Goal: Task Accomplishment & Management: Use online tool/utility

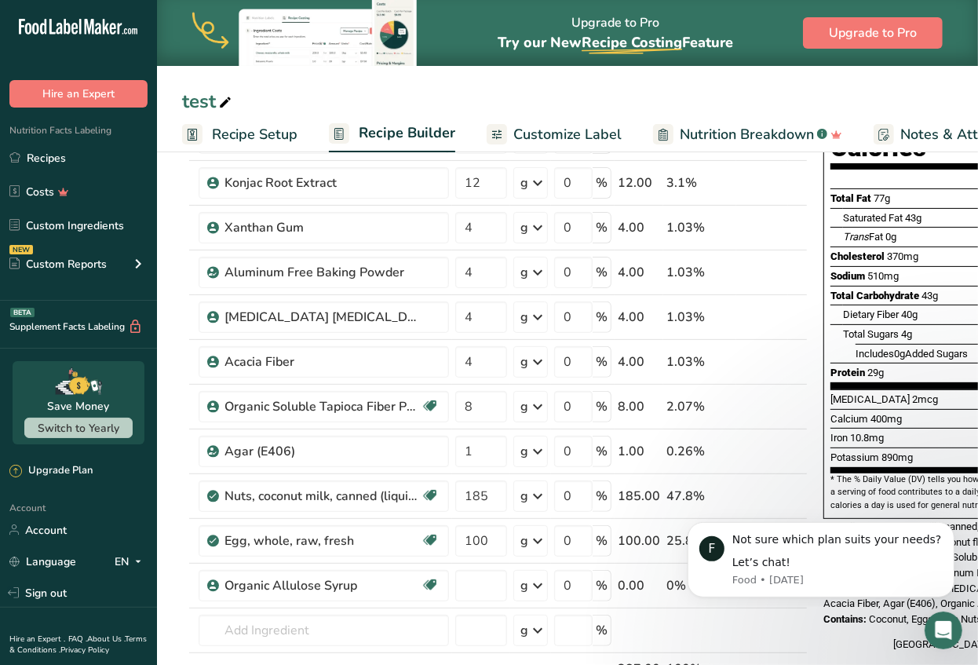
type input "0"
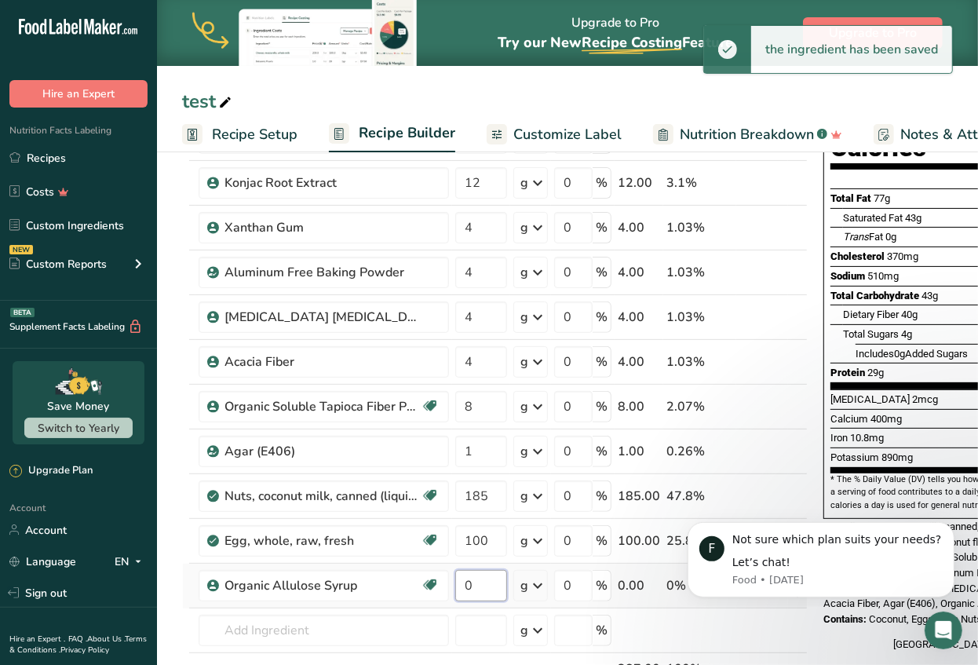
click at [484, 586] on input "0" at bounding box center [481, 585] width 52 height 31
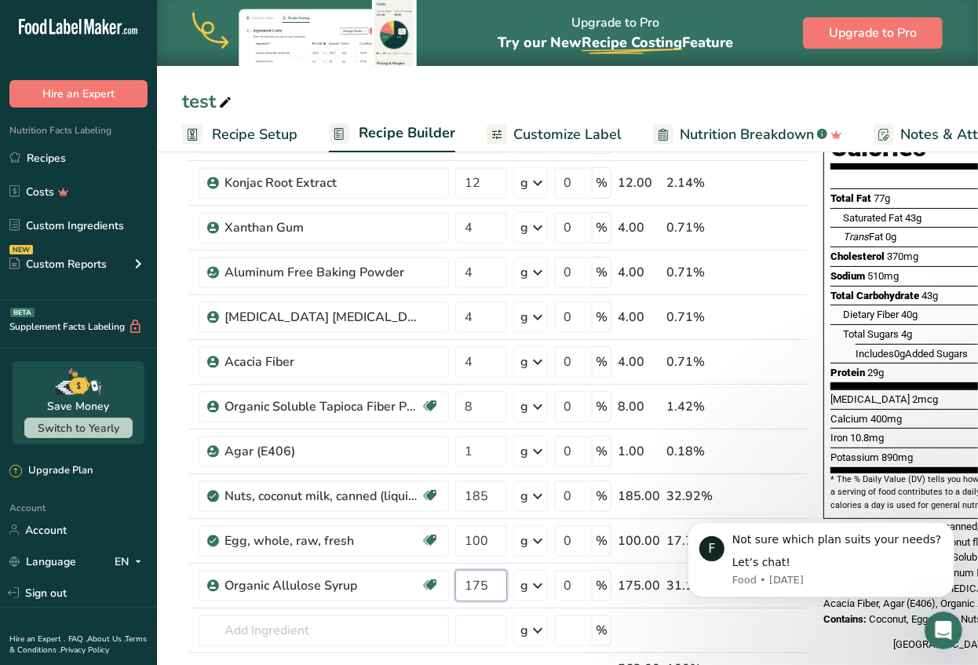
type input "175"
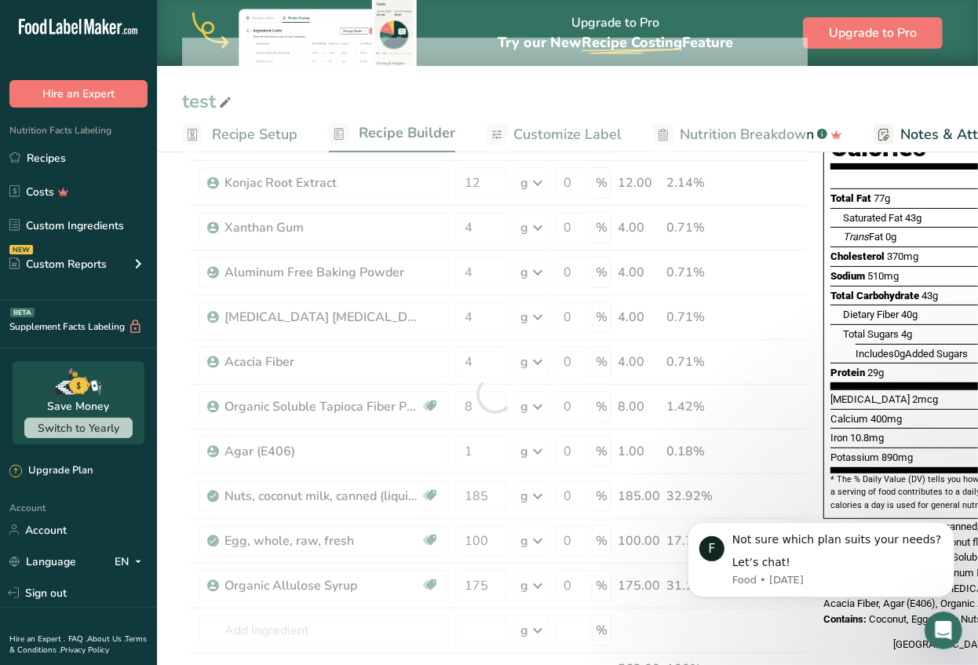
click at [177, 392] on section "Add Ingredients Manage Recipe Delete Recipe Duplicate Recipe Scale Recipe Save …" at bounding box center [567, 637] width 821 height 1375
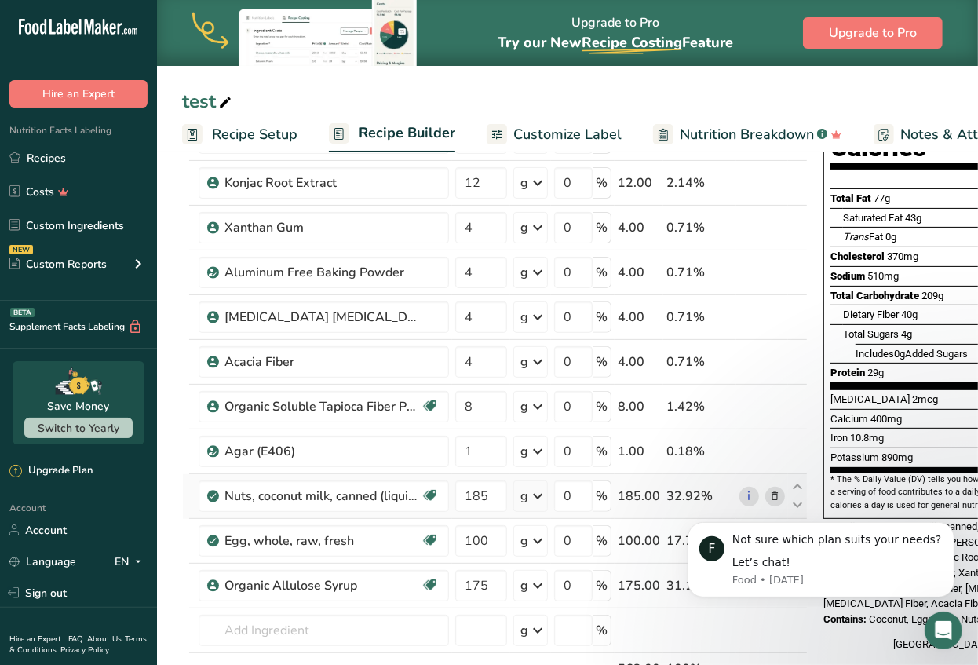
click at [772, 491] on icon at bounding box center [775, 496] width 11 height 16
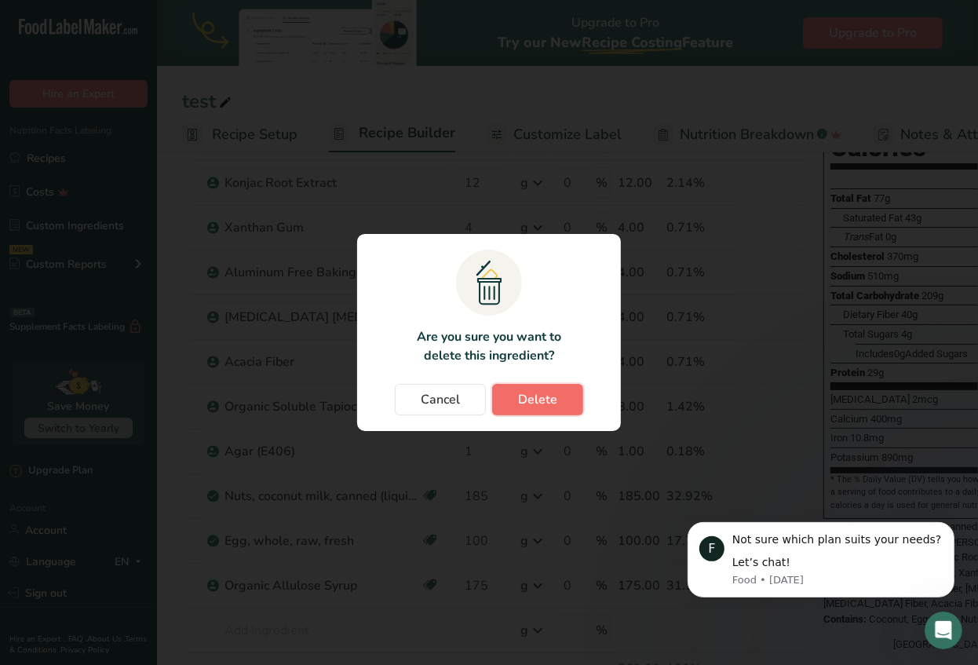
click at [554, 390] on span "Delete" at bounding box center [537, 399] width 39 height 19
type input "100"
type input "175"
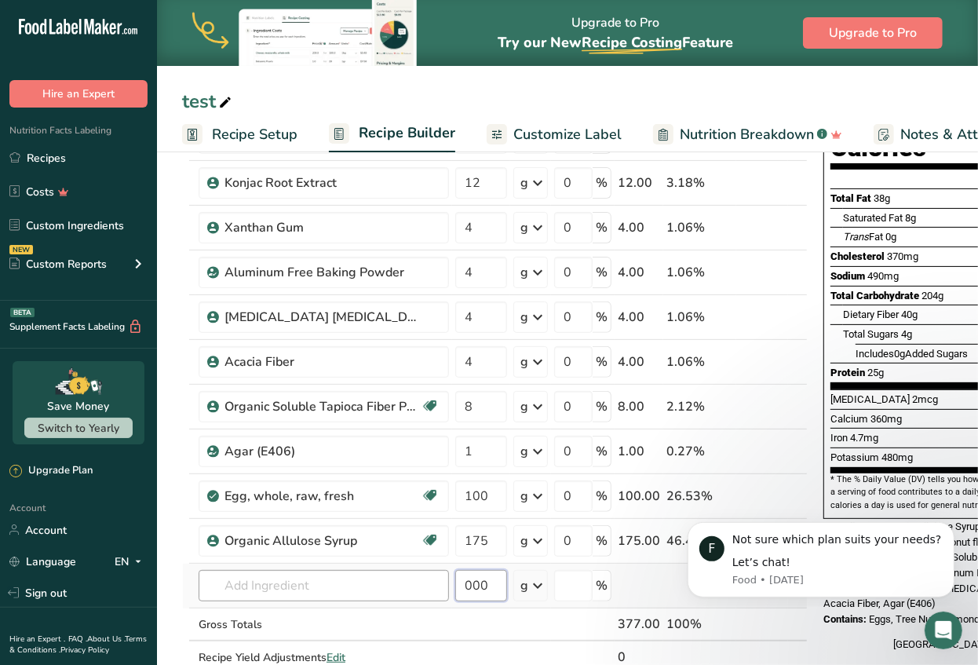
type input "000"
click at [306, 577] on input "text" at bounding box center [324, 585] width 250 height 31
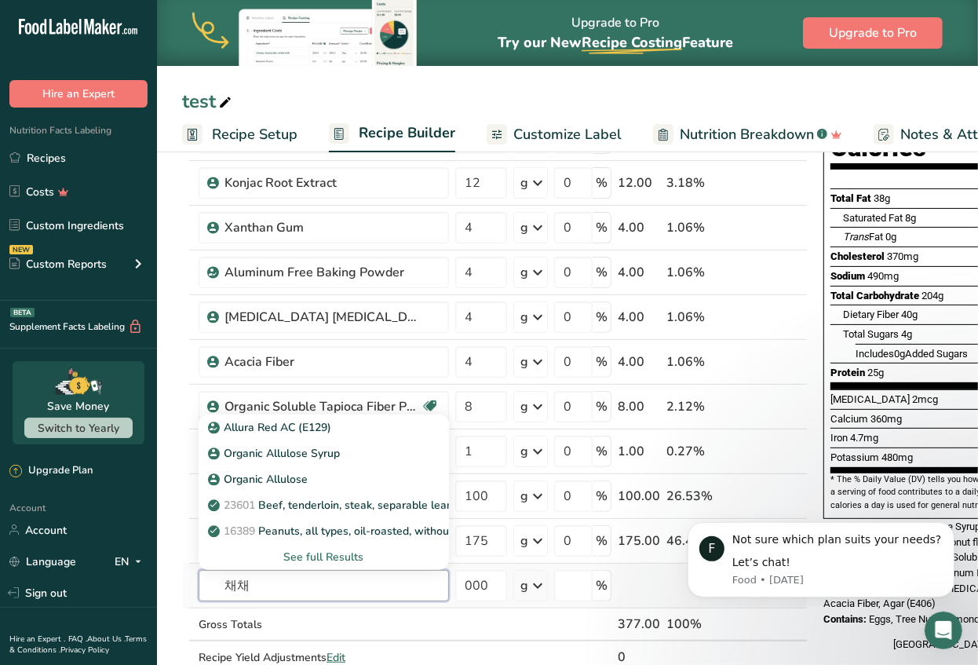
type input "채"
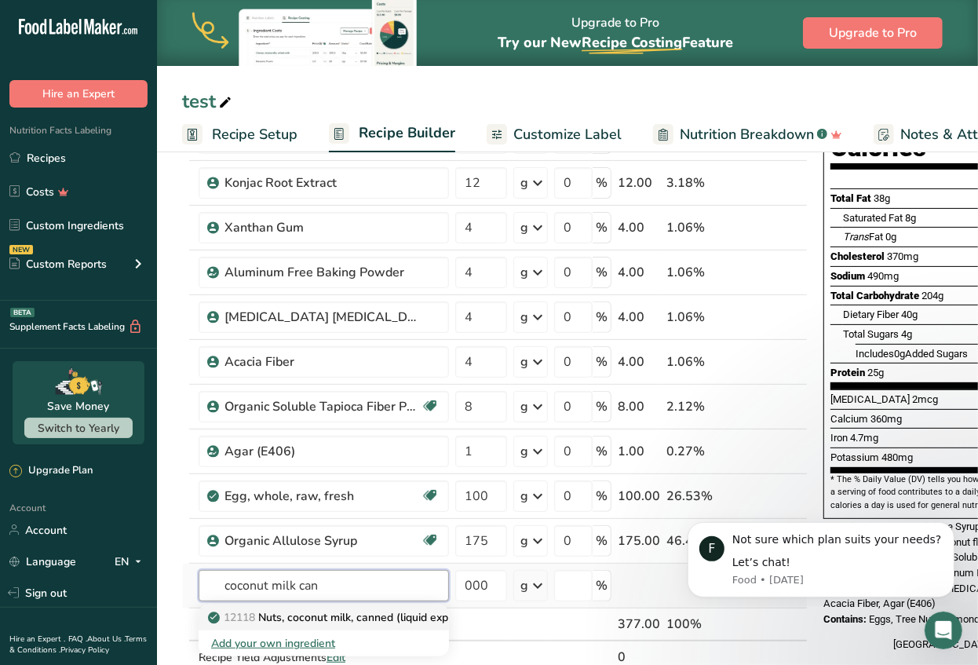
type input "coconut milk can"
click at [378, 618] on p "12118 Nuts, coconut milk, canned (liquid expressed from grated meat and water)" at bounding box center [422, 617] width 422 height 16
type input "Nuts, coconut milk, canned (liquid expressed from grated meat and water)"
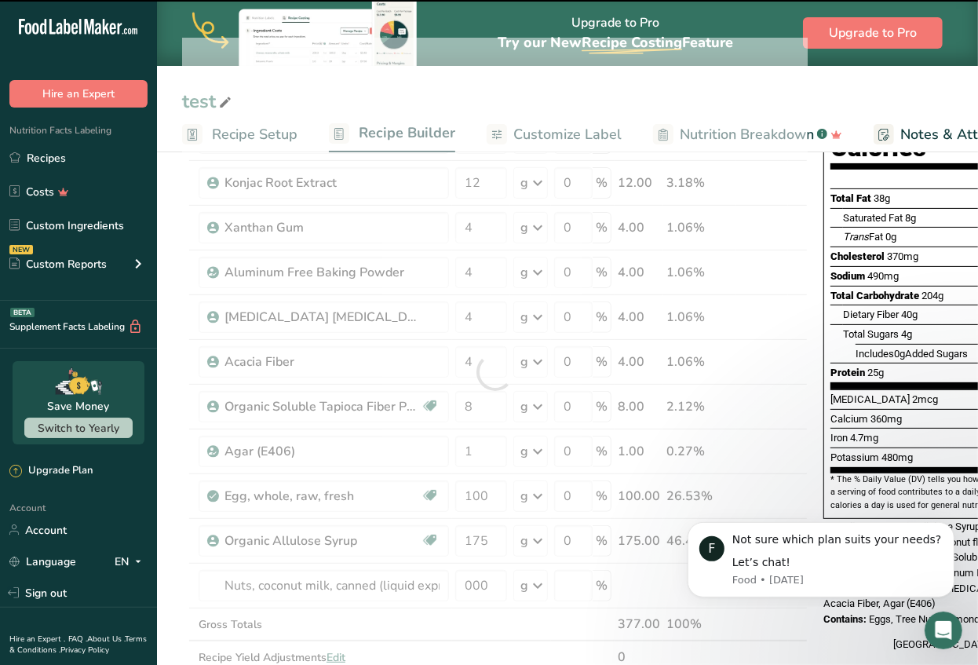
type input "0"
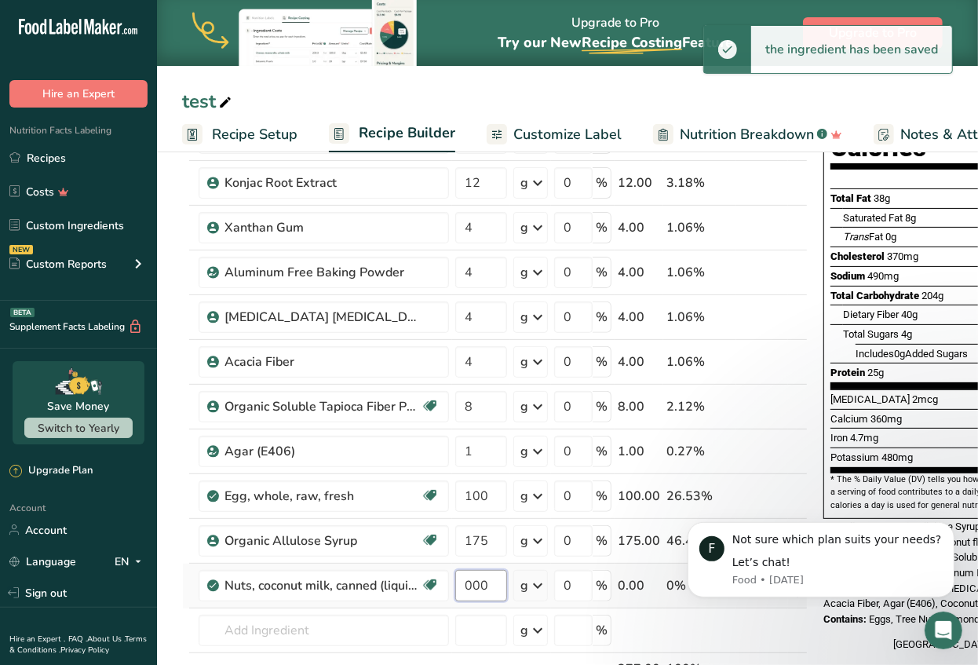
click at [491, 587] on input "000" at bounding box center [481, 585] width 52 height 31
drag, startPoint x: 491, startPoint y: 586, endPoint x: 420, endPoint y: 582, distance: 70.7
click at [421, 585] on tr "Nuts, coconut milk, canned (liquid expressed from grated meat and water) Dairy …" at bounding box center [495, 586] width 624 height 45
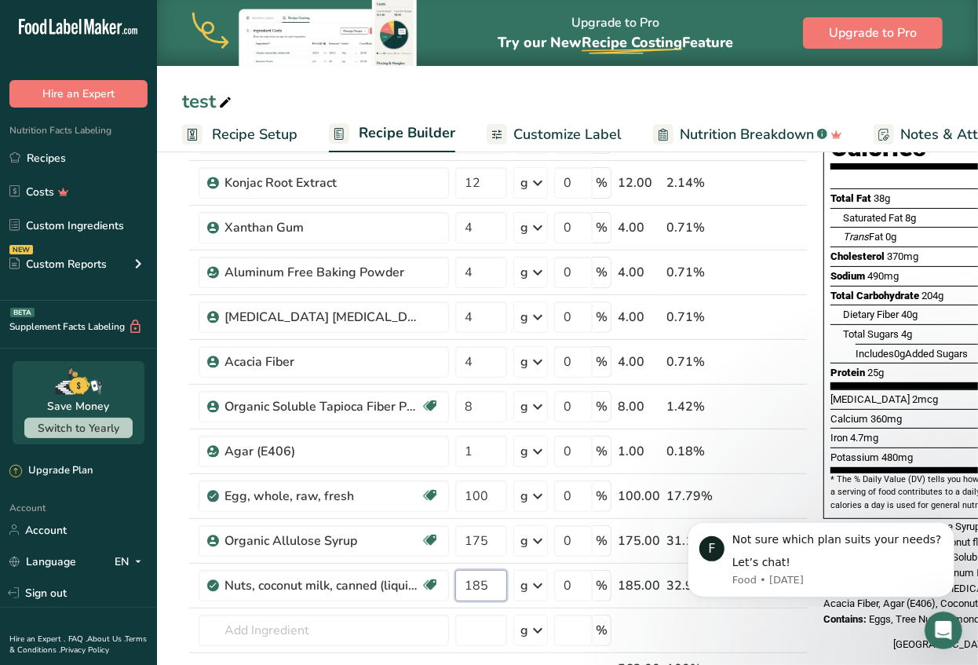
type input "185"
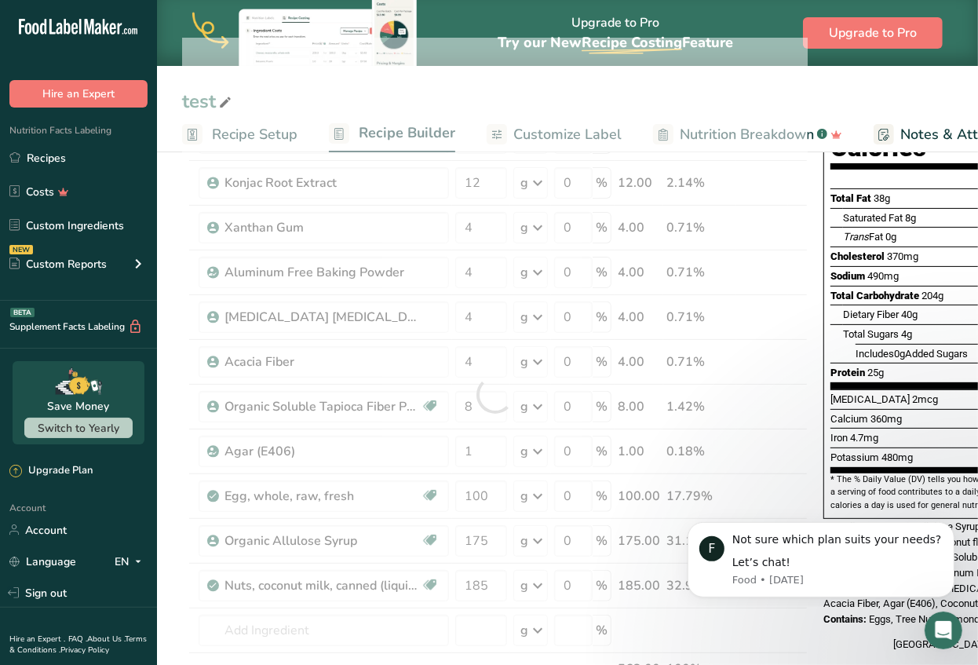
click at [176, 418] on section "Add Ingredients Manage Recipe Delete Recipe Duplicate Recipe Scale Recipe Save …" at bounding box center [567, 637] width 821 height 1375
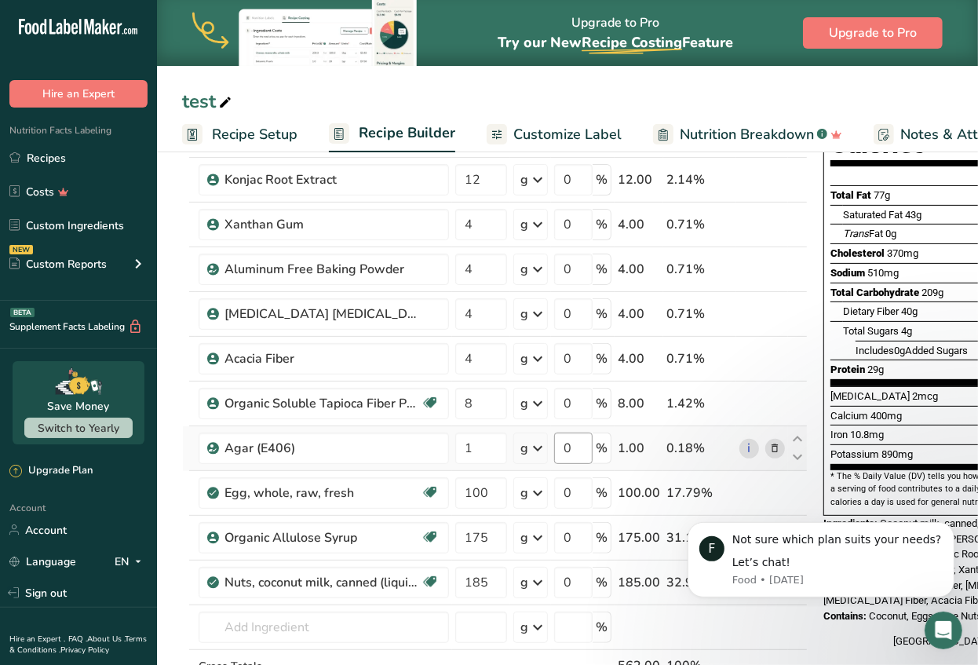
scroll to position [205, 0]
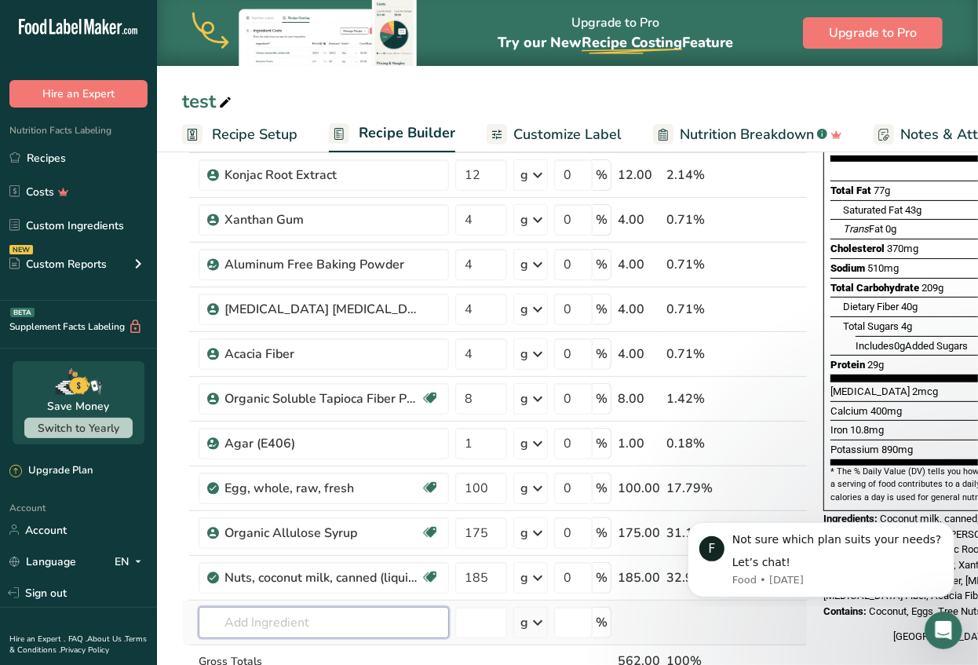
click at [279, 611] on input "text" at bounding box center [324, 622] width 250 height 31
type input "butter organ"
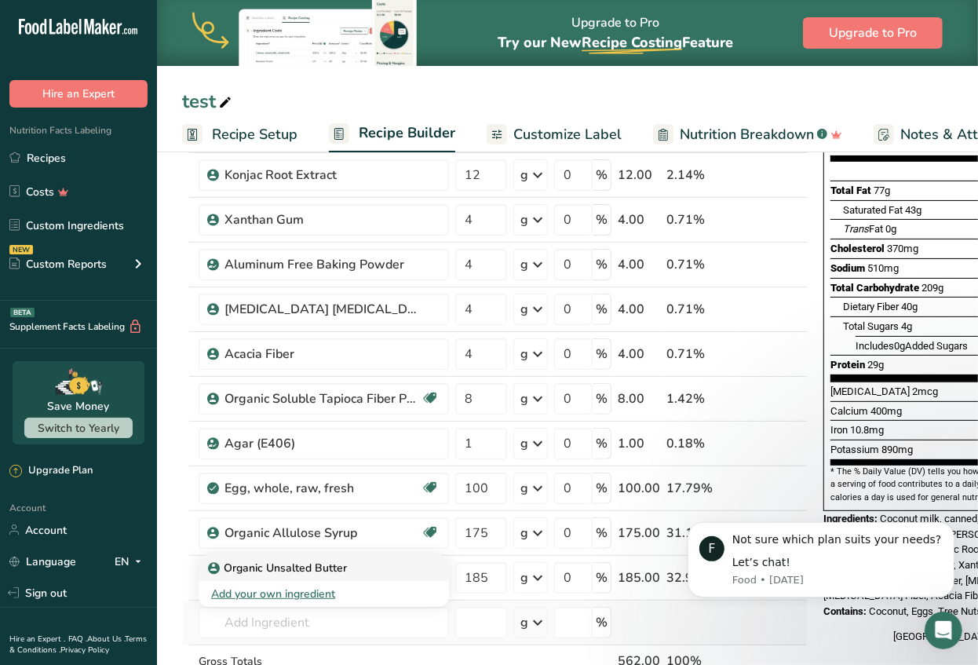
click at [293, 564] on p "Organic Unsalted Butter" at bounding box center [279, 568] width 136 height 16
type input "Organic Unsalted Butter"
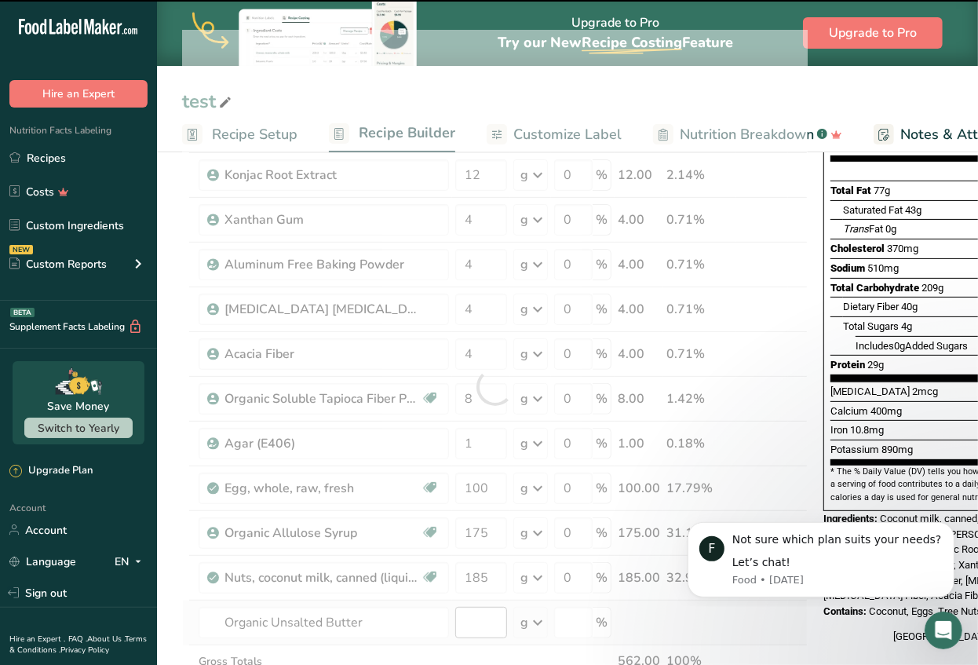
type input "0"
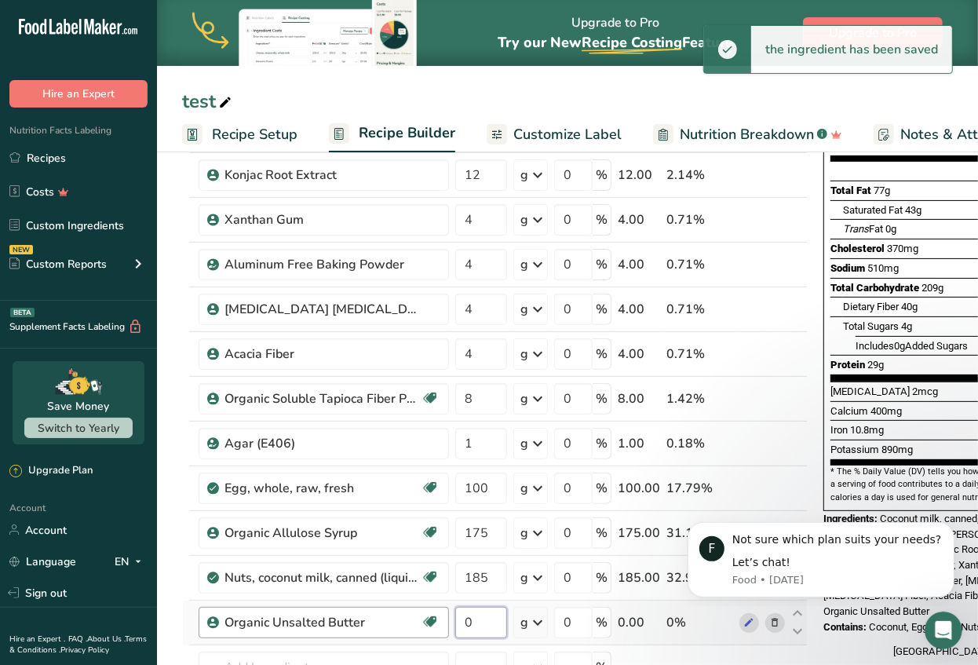
drag, startPoint x: 473, startPoint y: 619, endPoint x: 417, endPoint y: 617, distance: 55.8
click at [417, 617] on tr "Organic Unsalted Butter Organic 0 g Weight Units g kg mg See more Volume Units …" at bounding box center [495, 622] width 624 height 45
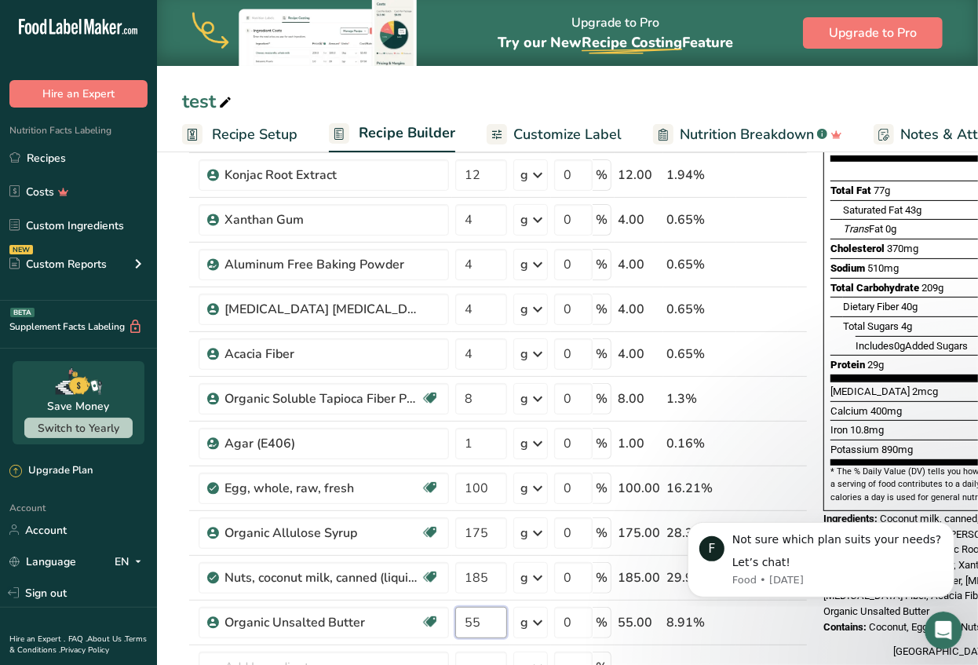
type input "55"
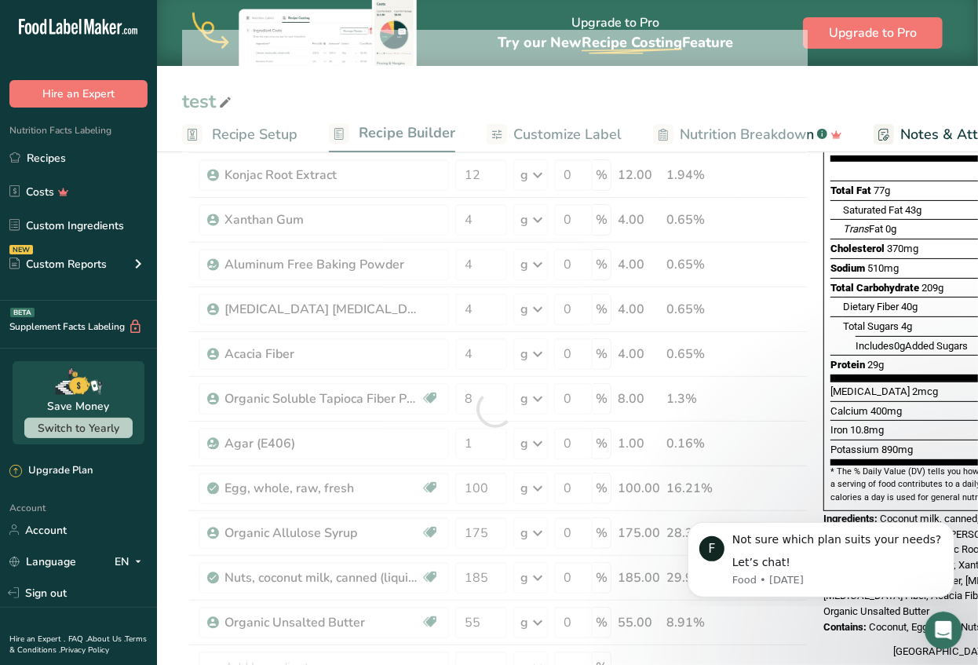
click at [177, 493] on section "Add Ingredients Manage Recipe Delete Recipe Duplicate Recipe Scale Recipe Save …" at bounding box center [567, 652] width 821 height 1420
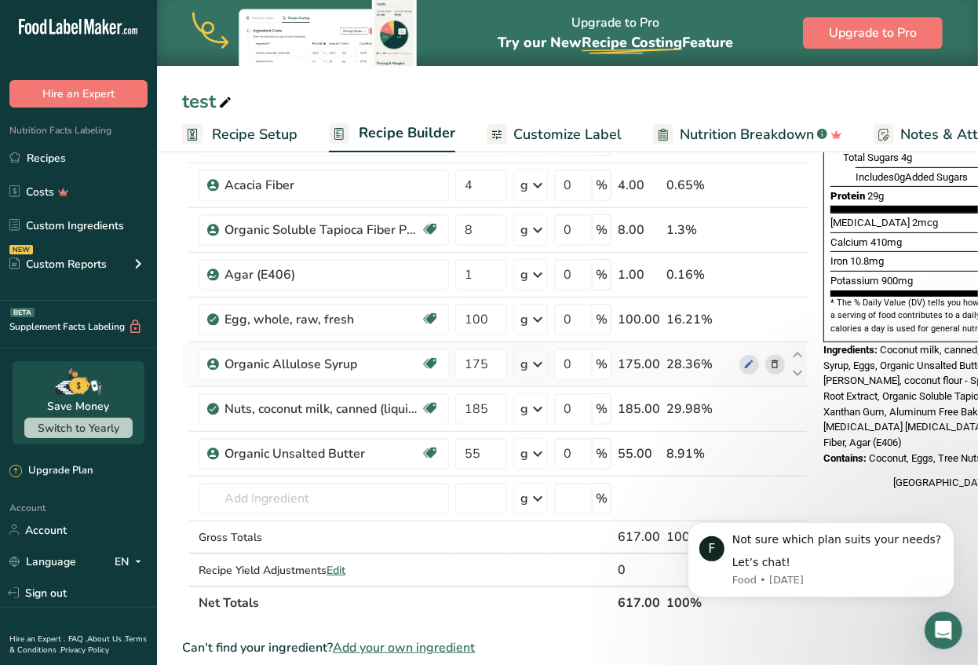
scroll to position [0, 0]
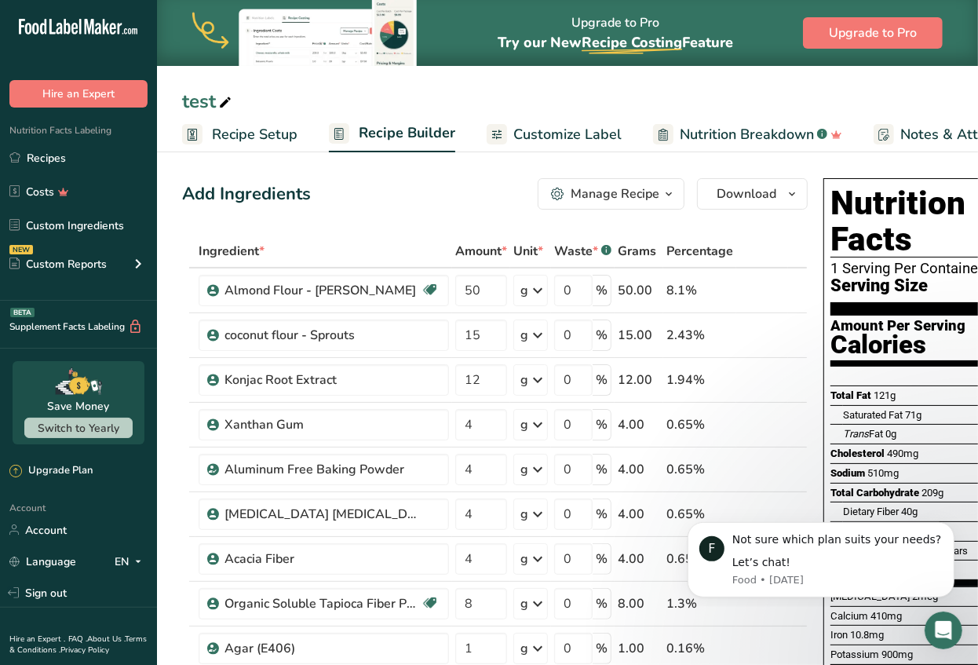
click at [645, 195] on div "Manage Recipe" at bounding box center [615, 193] width 89 height 19
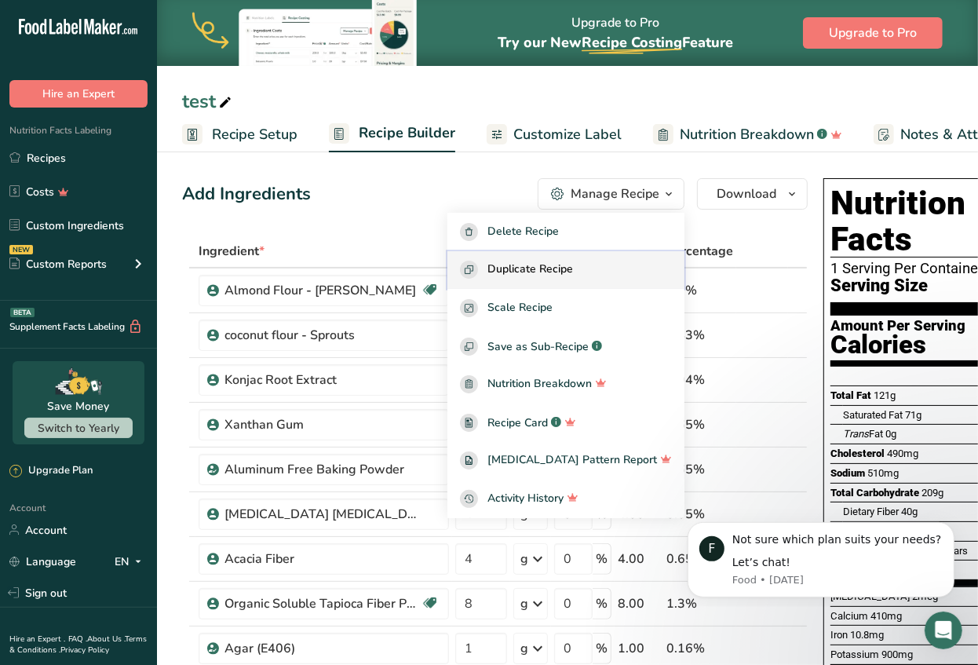
click at [573, 261] on span "Duplicate Recipe" at bounding box center [530, 270] width 86 height 18
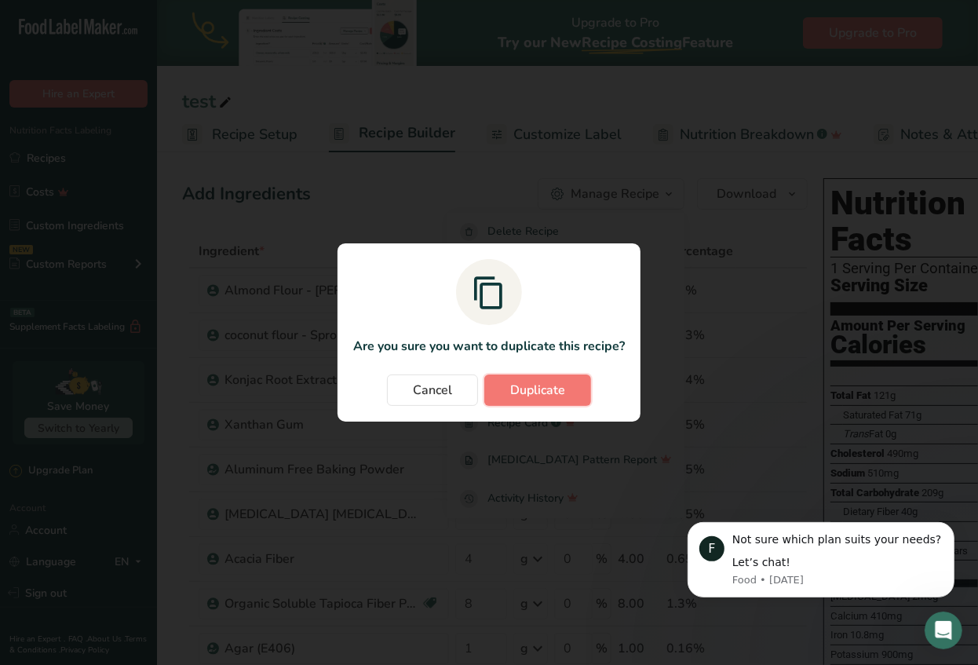
click at [527, 387] on span "Duplicate" at bounding box center [537, 390] width 55 height 19
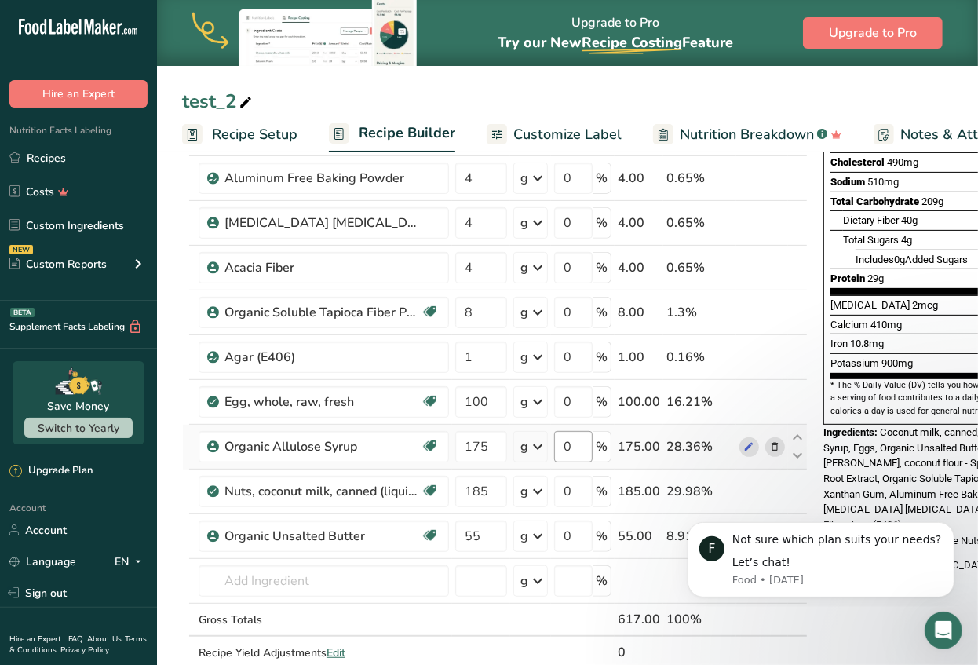
scroll to position [288, 0]
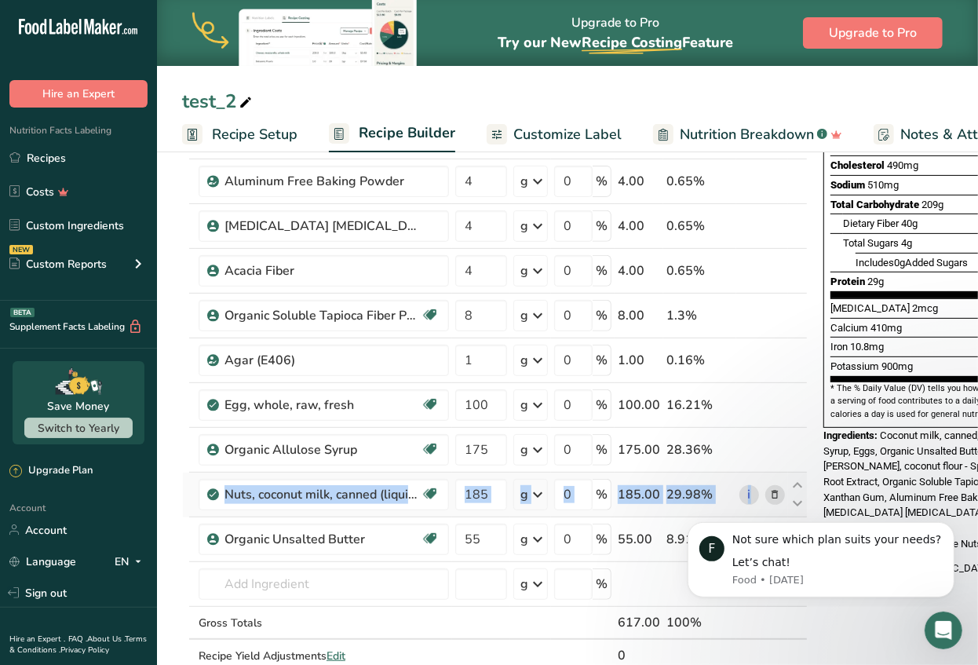
drag, startPoint x: 182, startPoint y: 528, endPoint x: 184, endPoint y: 469, distance: 58.9
click at [184, 469] on tbody "Almond Flour - [PERSON_NAME] Gluten free Vegan No Synthetic Additives Clean Lab…" at bounding box center [495, 325] width 624 height 691
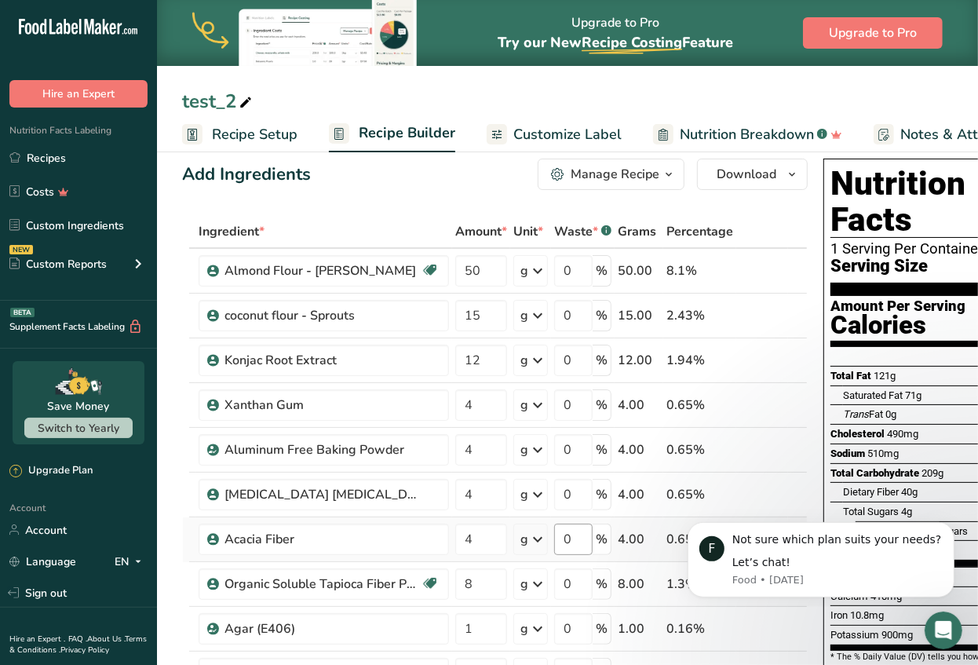
scroll to position [0, 0]
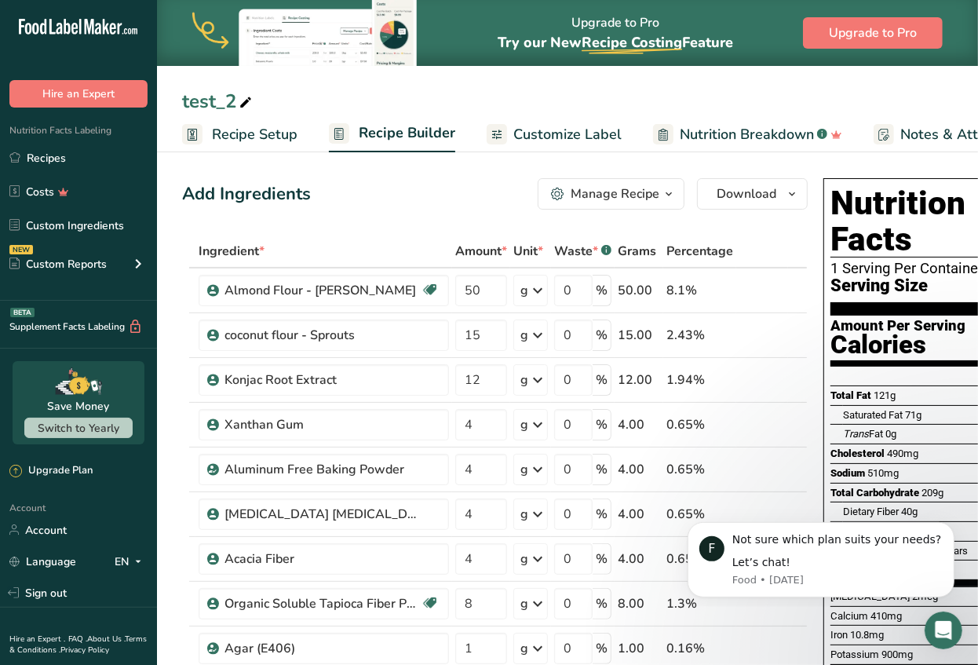
click at [632, 248] on span "Grams" at bounding box center [637, 251] width 38 height 19
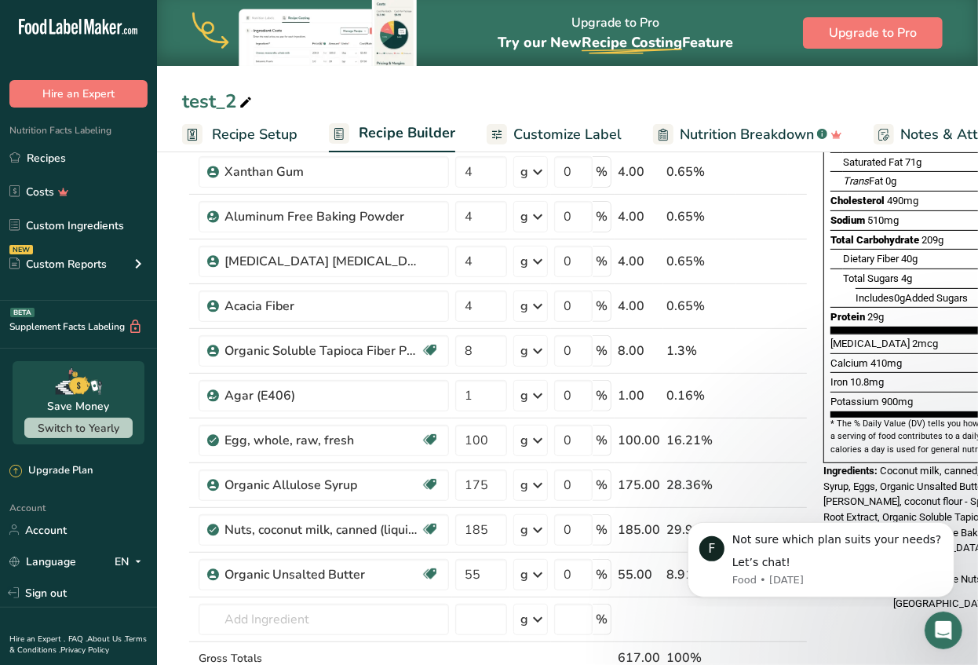
scroll to position [259, 0]
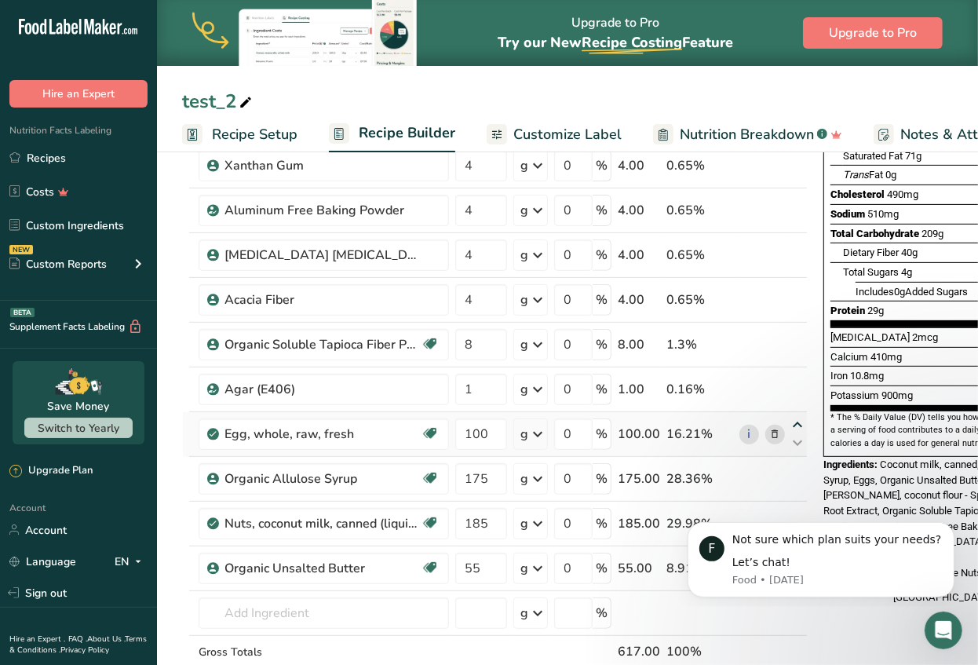
click at [793, 422] on icon at bounding box center [797, 425] width 19 height 12
type input "100"
type input "1"
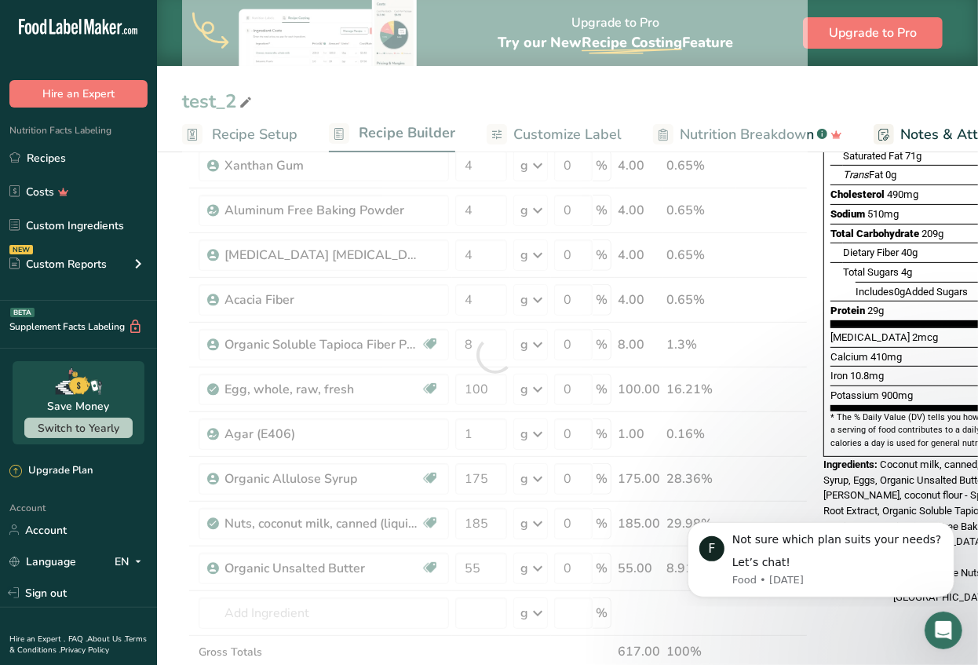
click at [797, 377] on div at bounding box center [495, 355] width 626 height 758
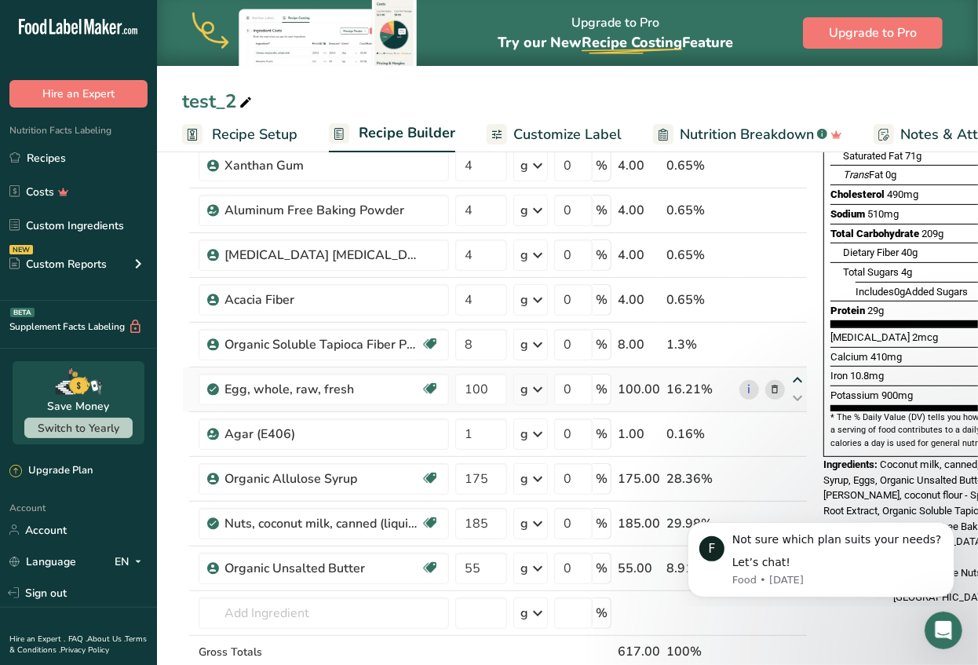
click at [792, 379] on icon at bounding box center [797, 380] width 19 height 12
type input "100"
type input "8"
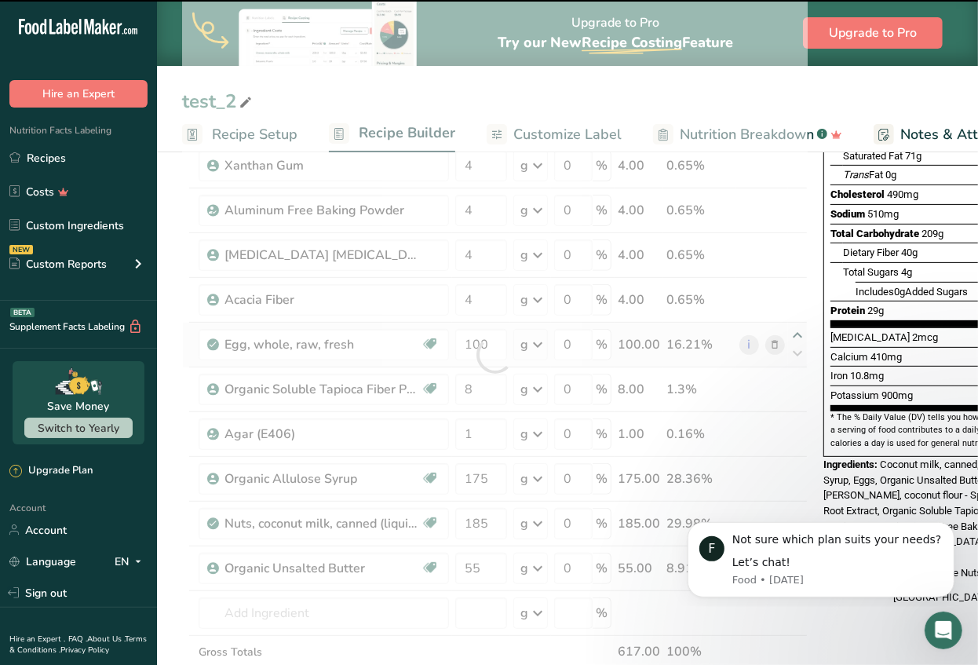
click at [792, 330] on div at bounding box center [495, 355] width 626 height 758
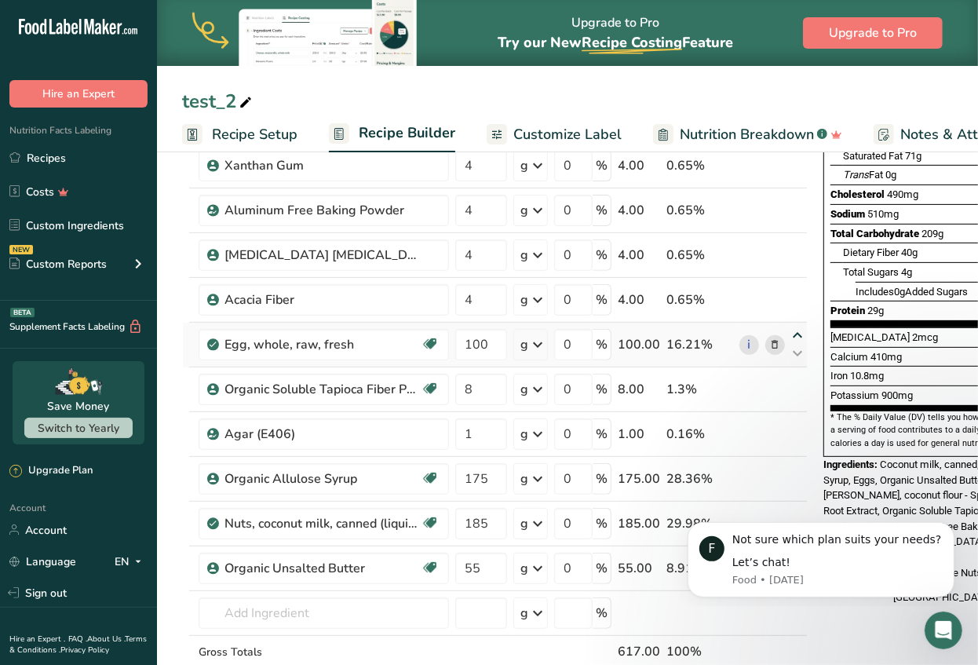
click at [792, 333] on icon at bounding box center [797, 336] width 19 height 12
type input "100"
type input "4"
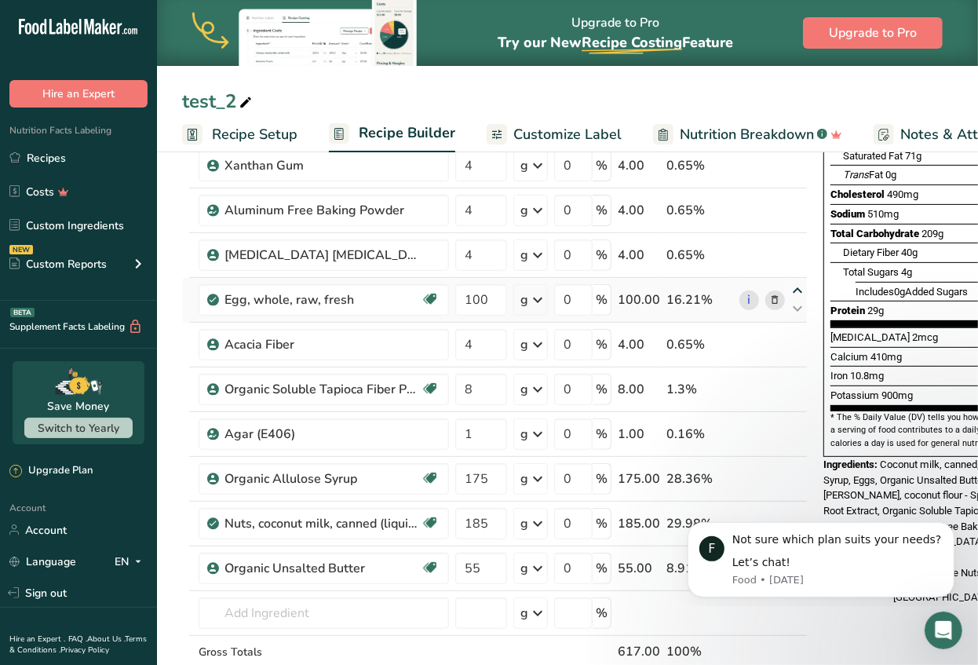
click at [795, 288] on icon at bounding box center [797, 291] width 19 height 12
type input "100"
type input "4"
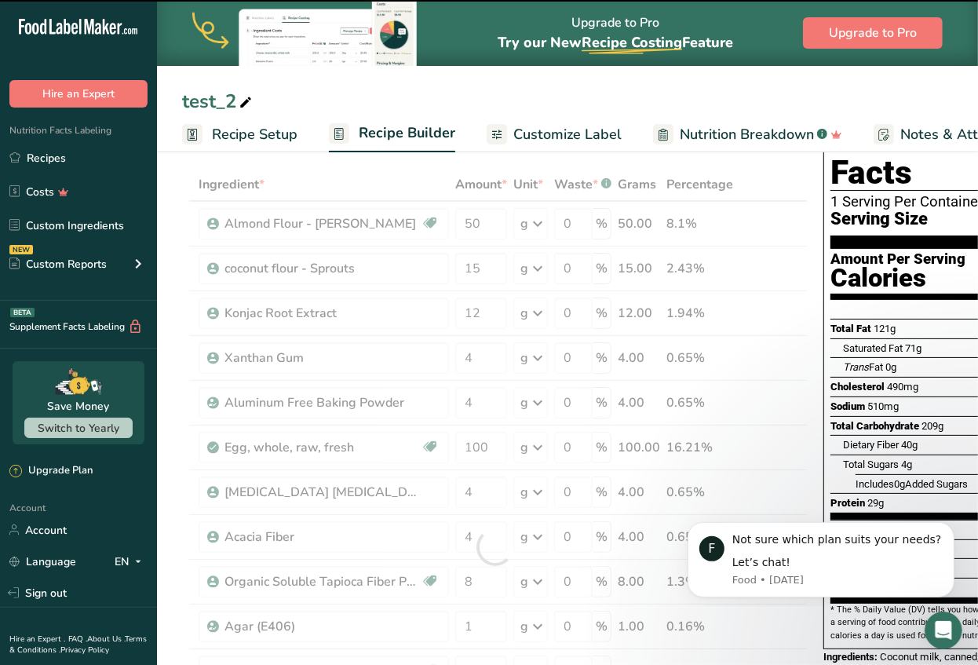
scroll to position [68, 0]
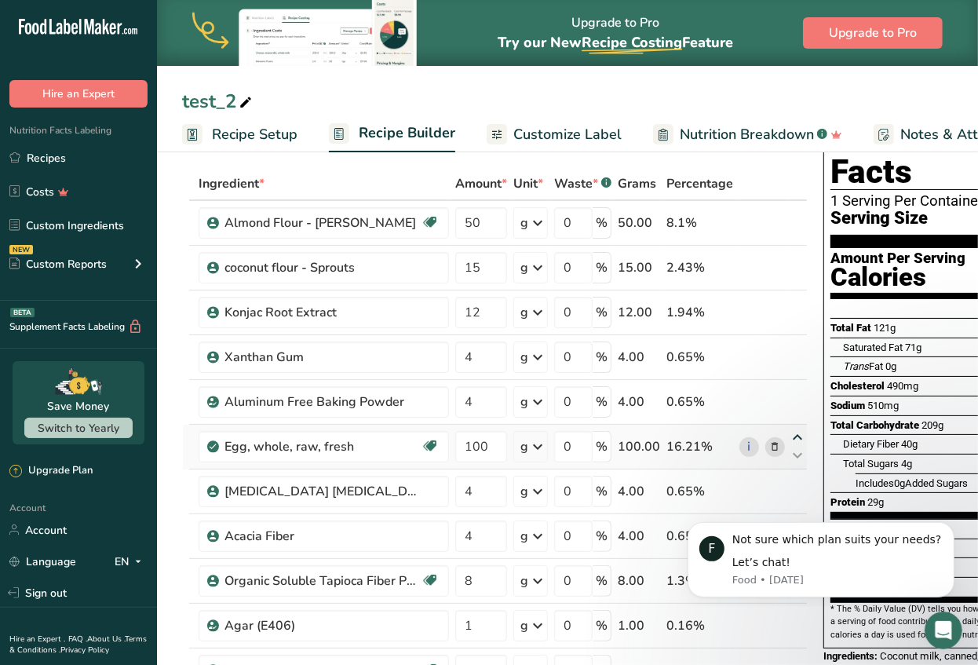
click at [796, 432] on icon at bounding box center [797, 438] width 19 height 12
type input "100"
type input "4"
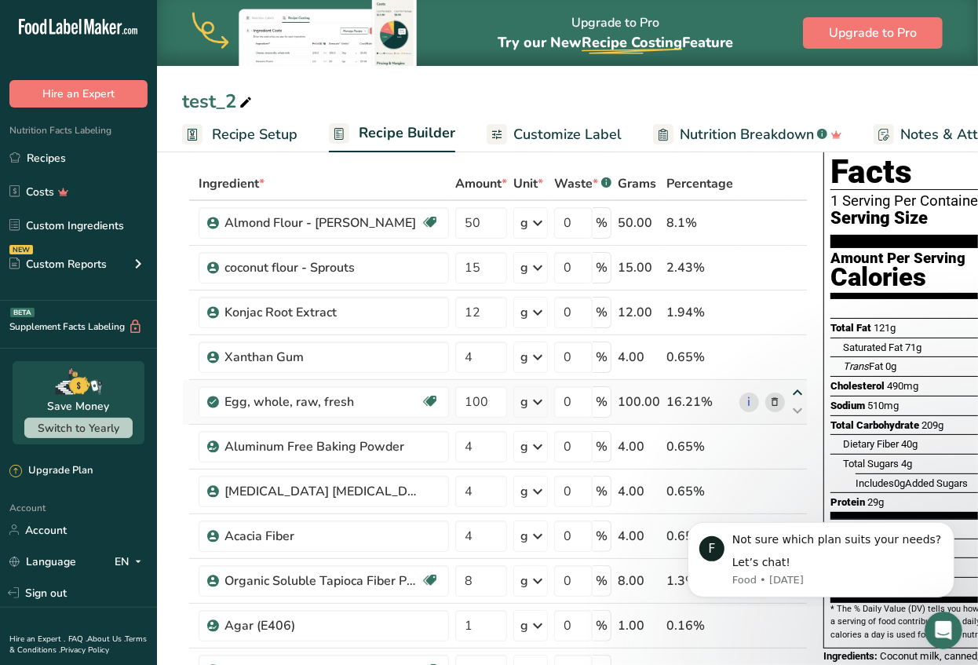
click at [794, 389] on icon at bounding box center [797, 393] width 19 height 12
type input "100"
type input "4"
click at [794, 344] on icon at bounding box center [797, 348] width 19 height 12
type input "100"
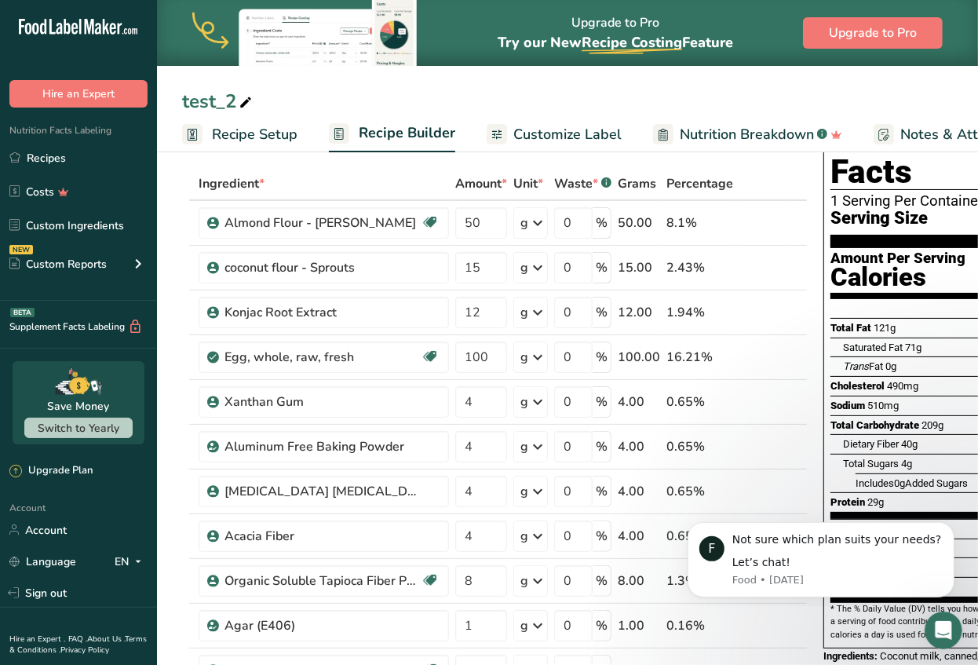
type input "12"
click at [792, 303] on icon at bounding box center [797, 303] width 19 height 12
type input "100"
type input "15"
click at [795, 256] on icon at bounding box center [797, 259] width 19 height 12
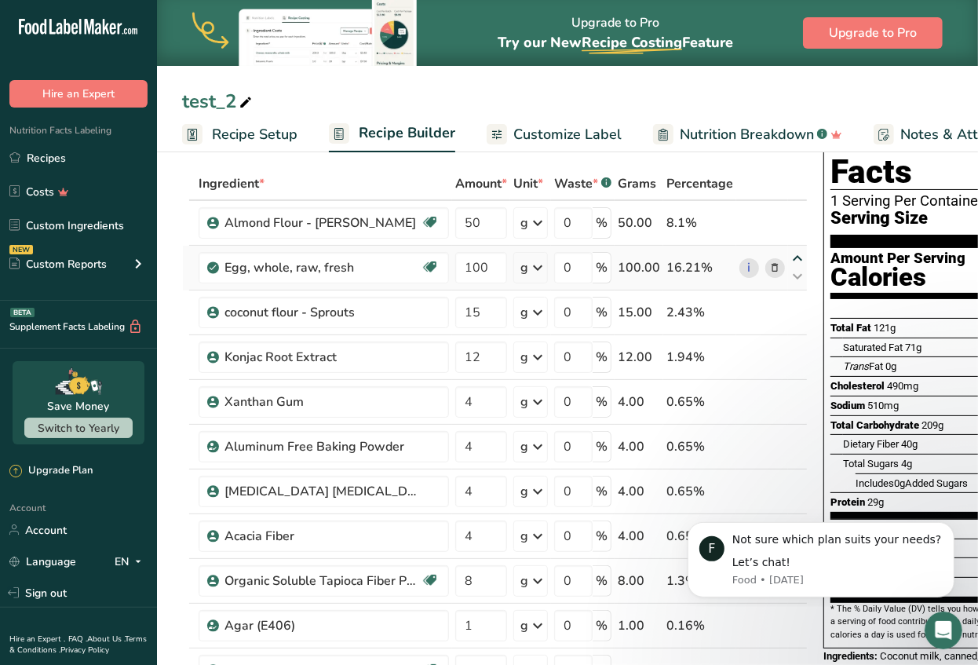
type input "100"
type input "50"
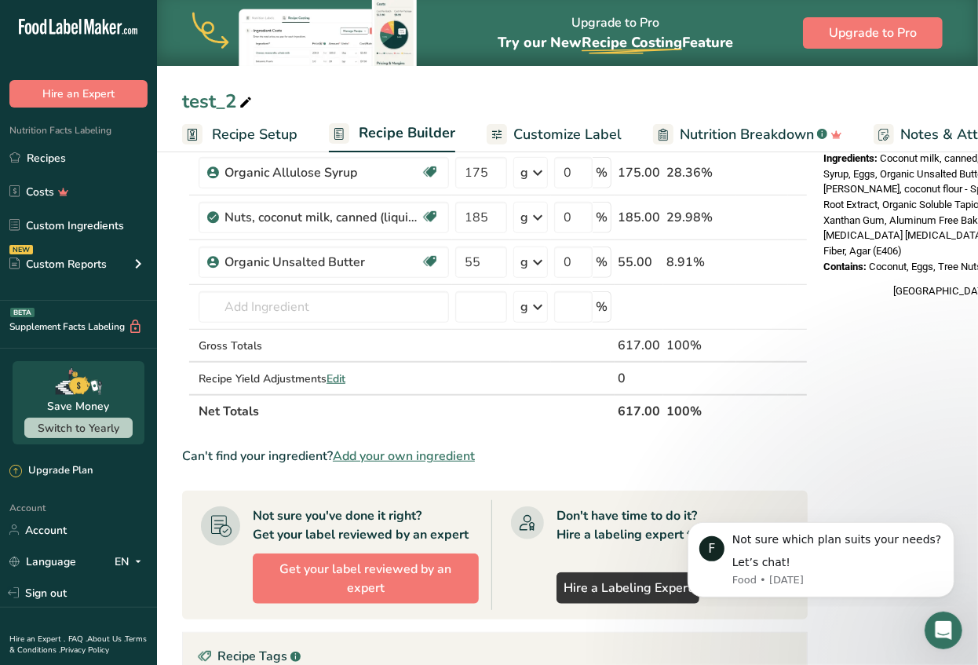
scroll to position [575, 0]
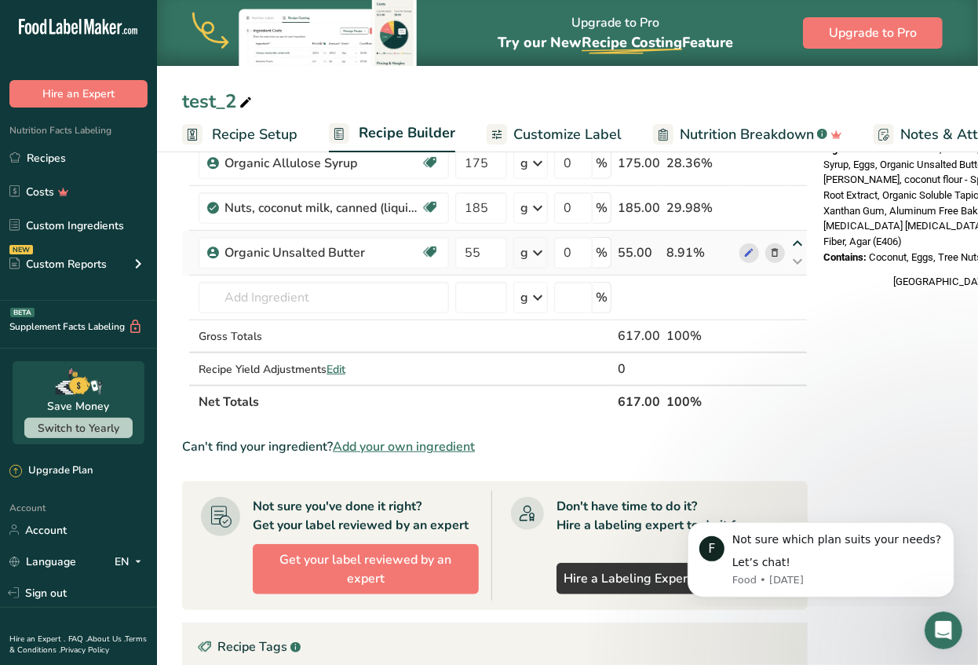
click at [792, 238] on icon at bounding box center [797, 244] width 19 height 12
type input "55"
type input "185"
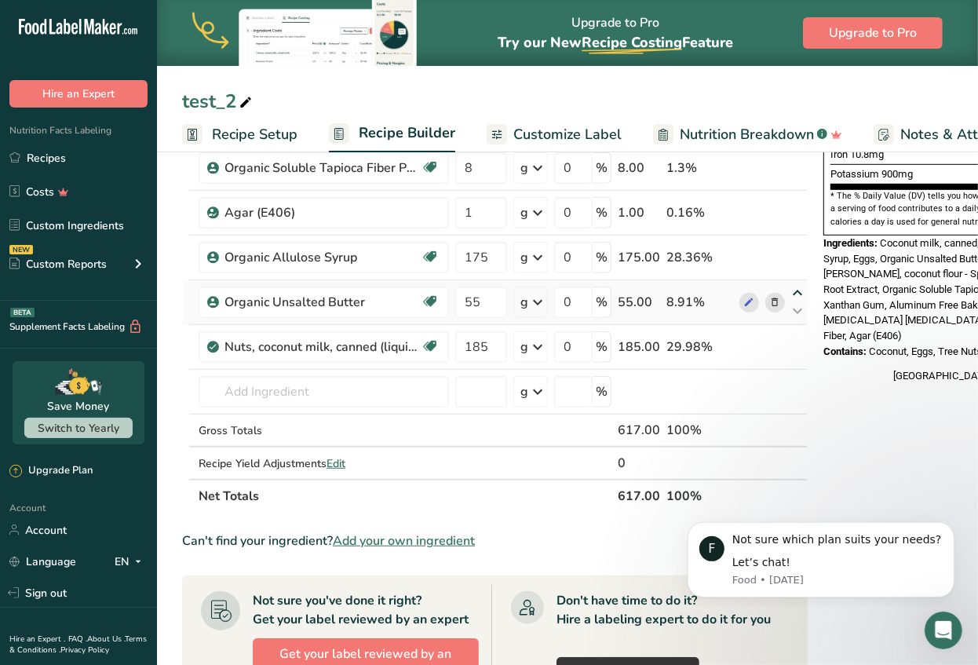
click at [794, 287] on icon at bounding box center [797, 293] width 19 height 12
type input "55"
type input "175"
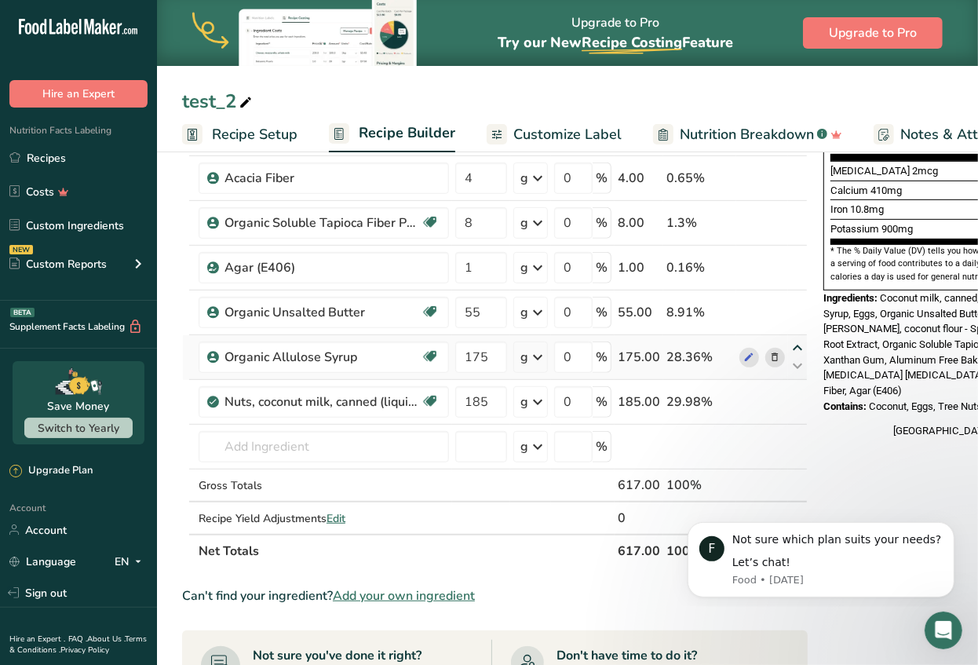
scroll to position [403, 0]
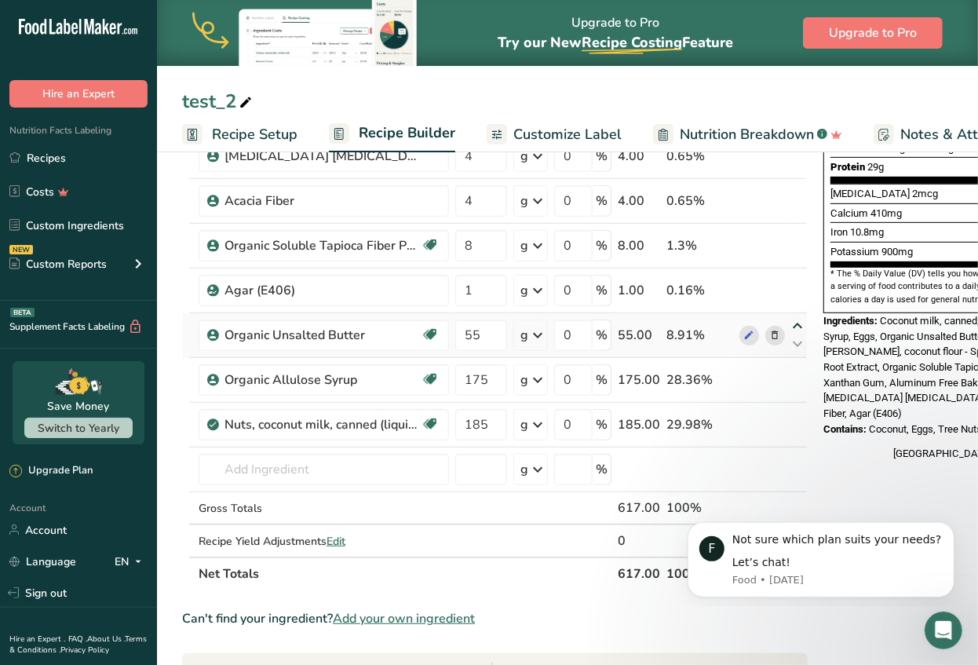
click at [795, 321] on icon at bounding box center [797, 326] width 19 height 12
type input "55"
type input "1"
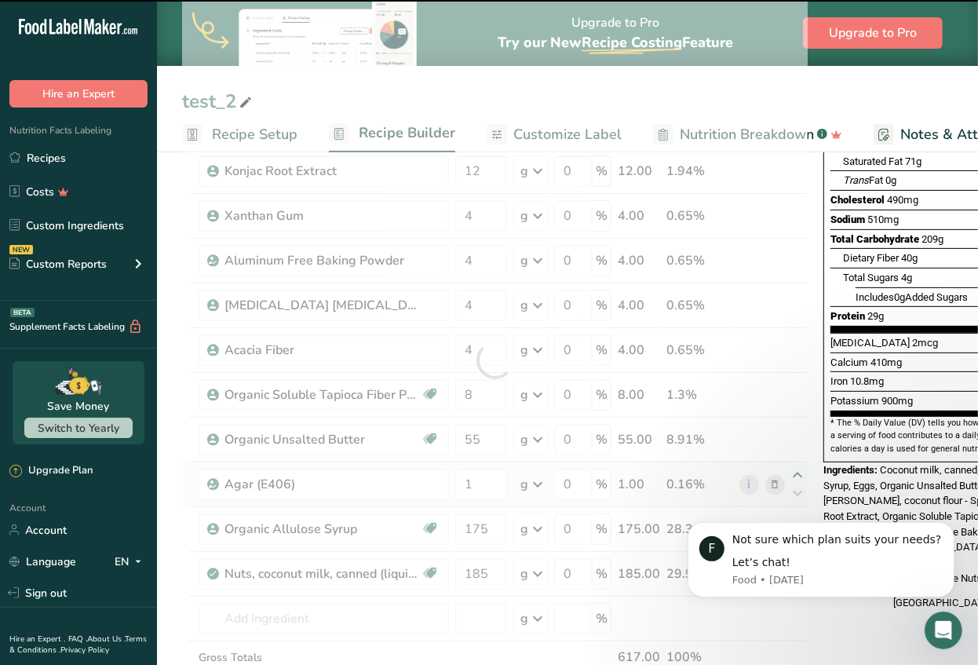
scroll to position [255, 0]
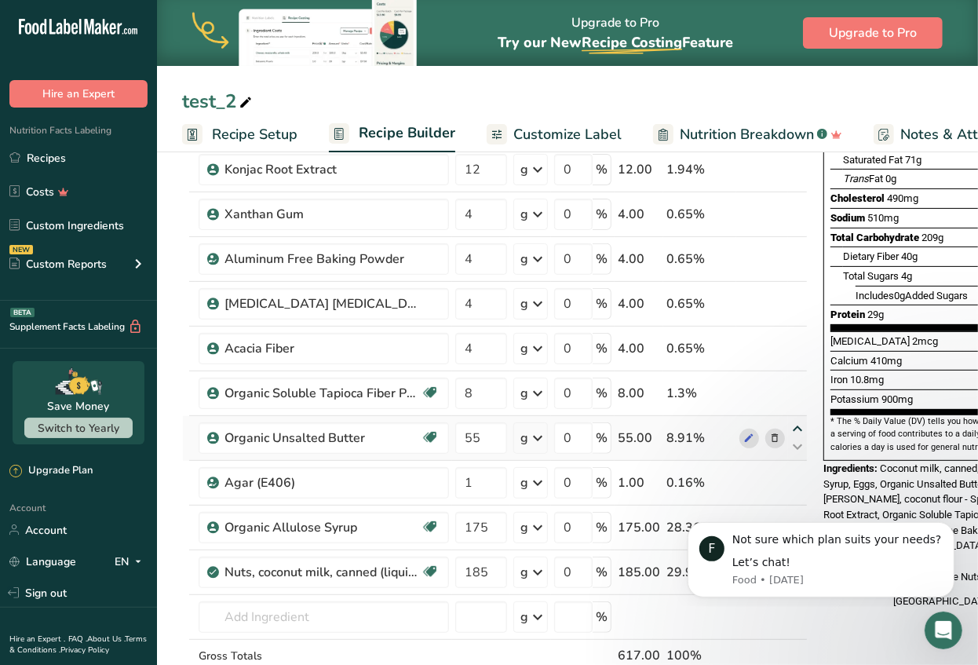
click at [794, 425] on icon at bounding box center [797, 429] width 19 height 12
type input "55"
type input "8"
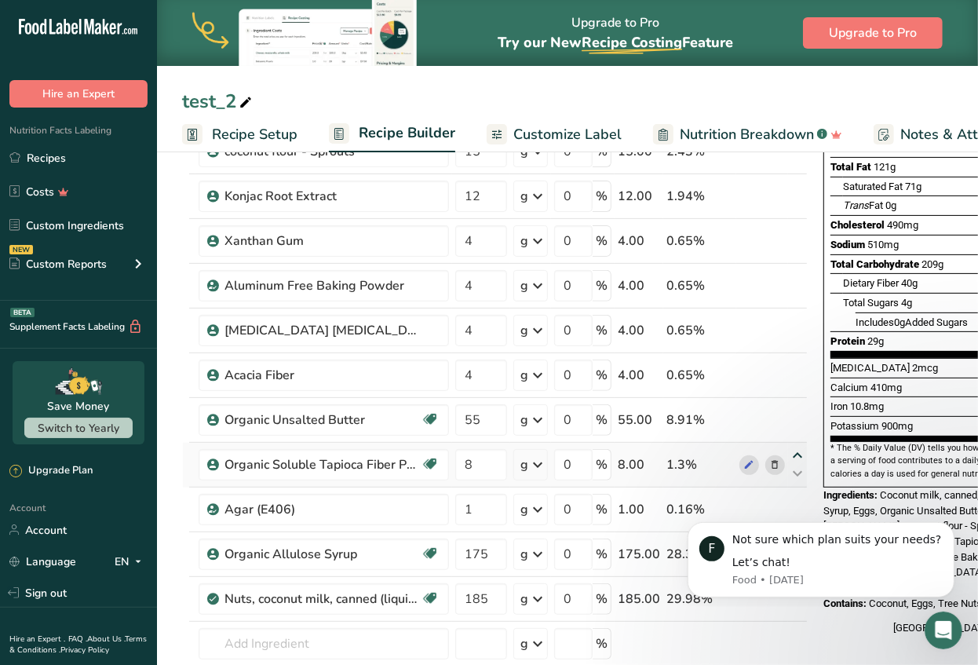
scroll to position [221, 0]
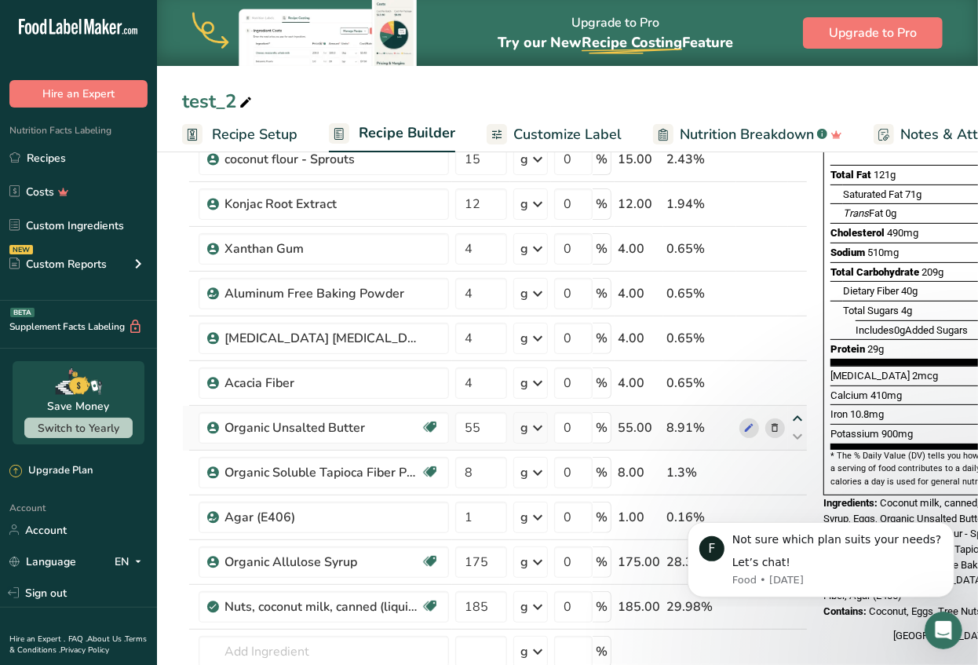
click at [796, 413] on icon at bounding box center [797, 419] width 19 height 12
type input "55"
type input "4"
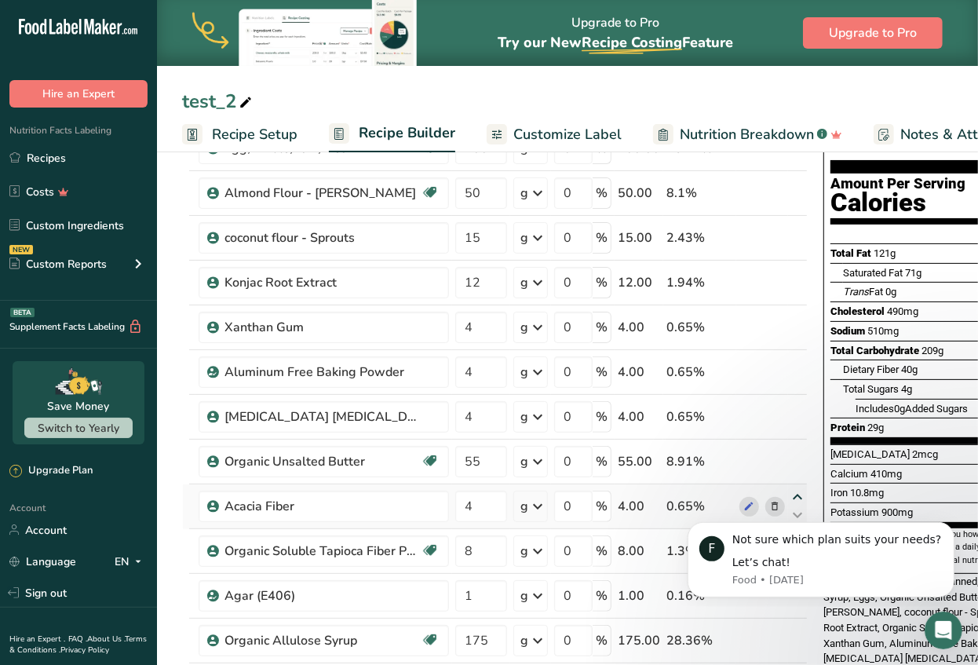
scroll to position [141, 0]
click at [796, 447] on icon at bounding box center [797, 453] width 19 height 12
type input "55"
type input "4"
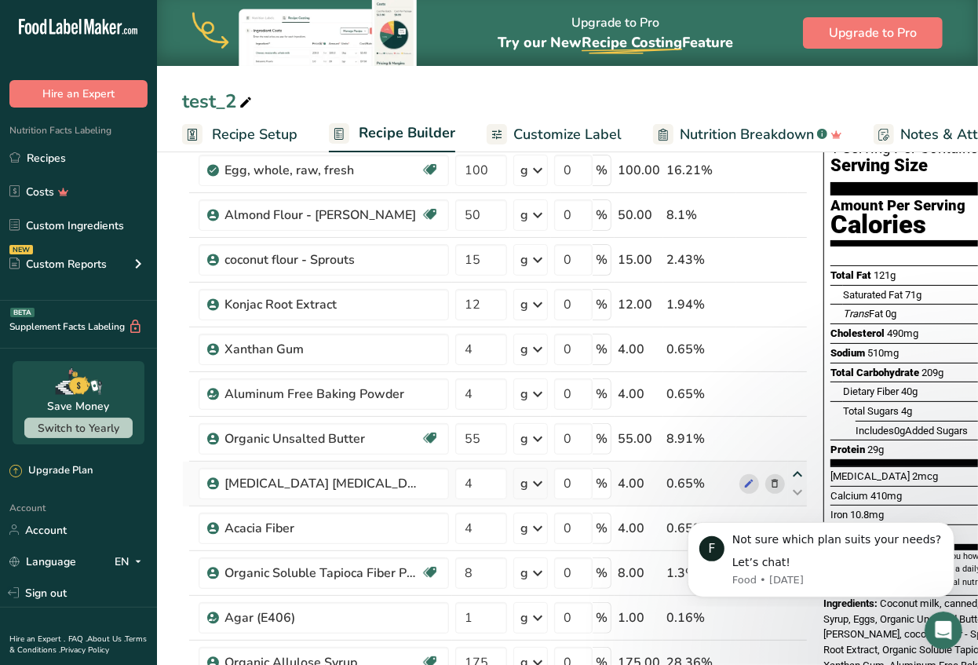
scroll to position [110, 0]
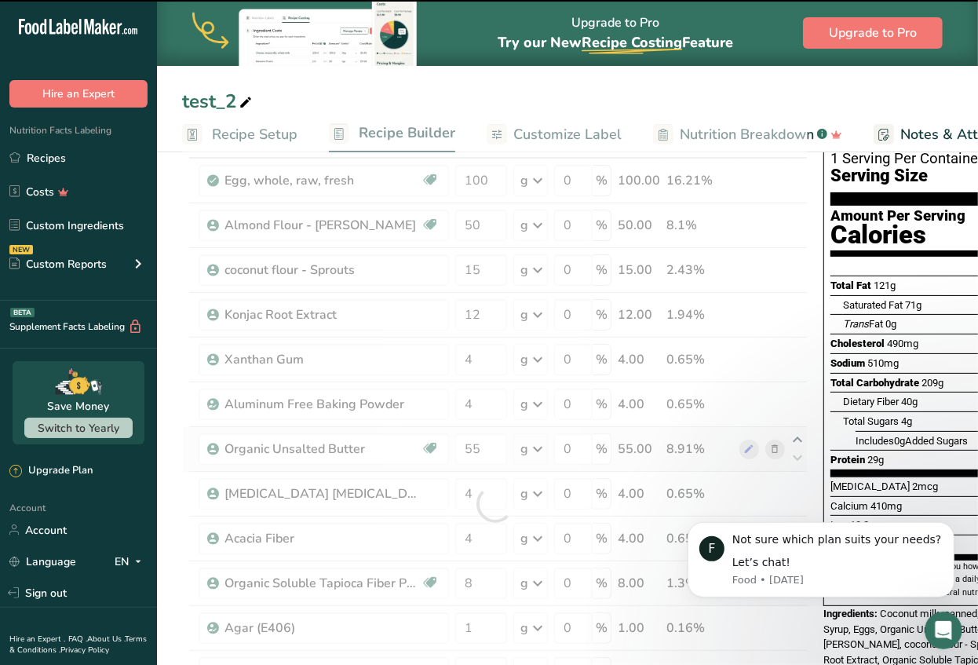
click at [795, 441] on div at bounding box center [495, 504] width 626 height 758
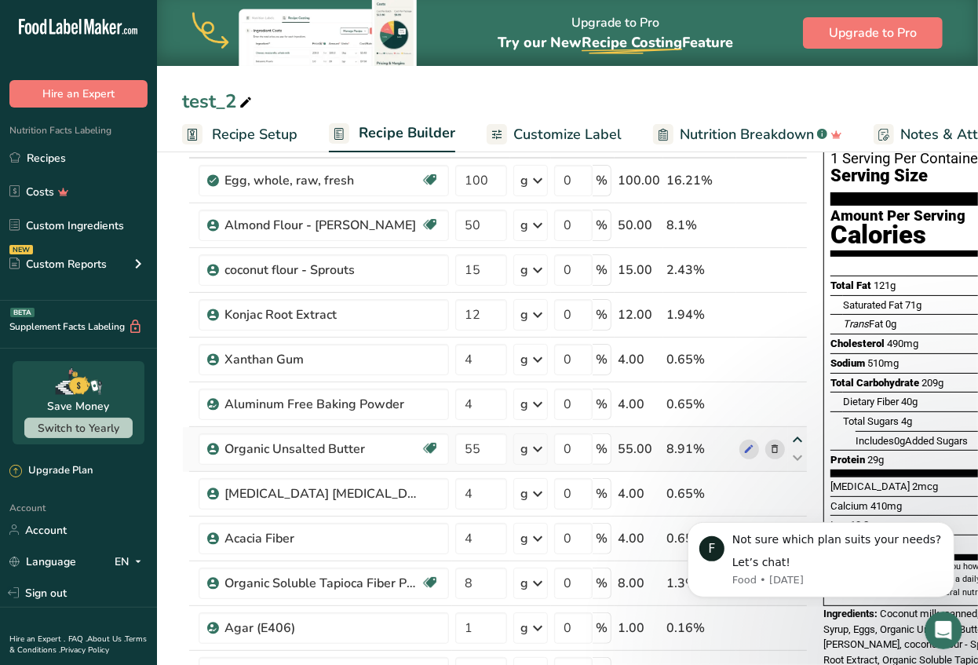
click at [792, 437] on icon at bounding box center [797, 440] width 19 height 12
type input "55"
type input "4"
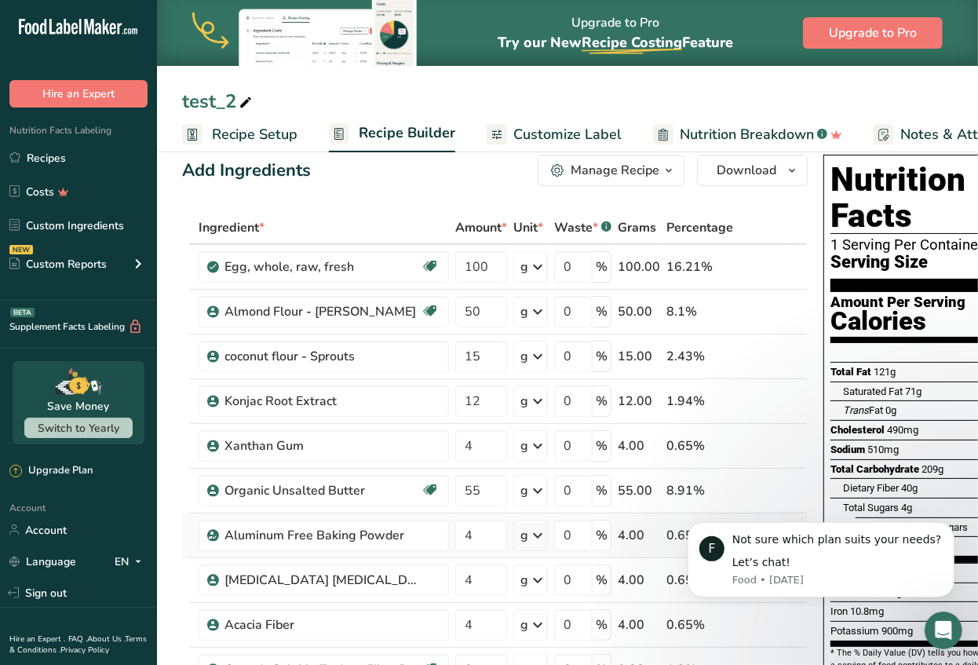
scroll to position [26, 0]
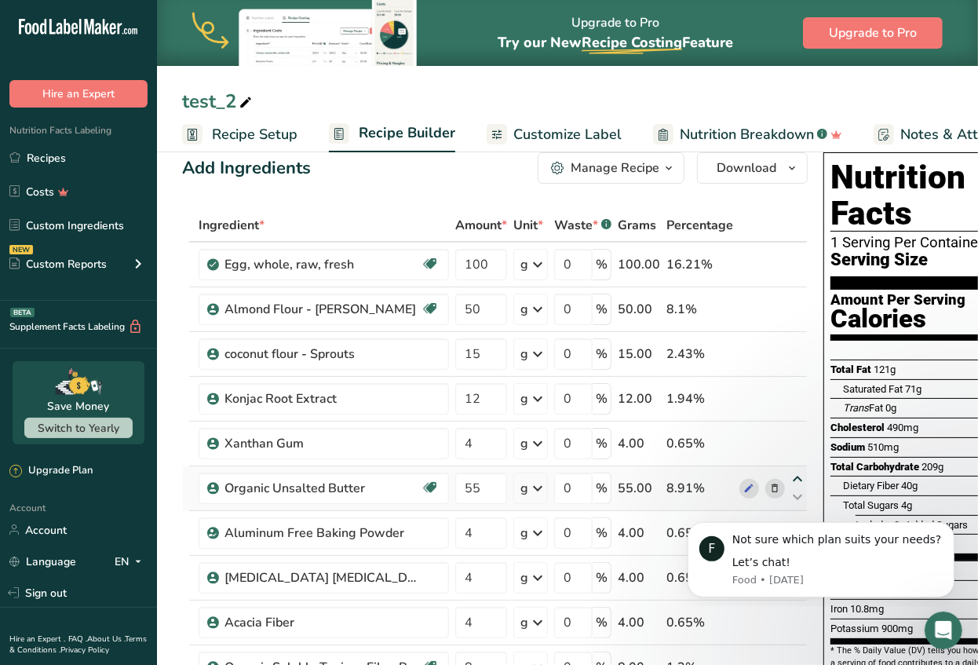
click at [794, 477] on icon at bounding box center [797, 479] width 19 height 12
type input "55"
type input "4"
click at [797, 432] on icon at bounding box center [797, 435] width 19 height 12
type input "55"
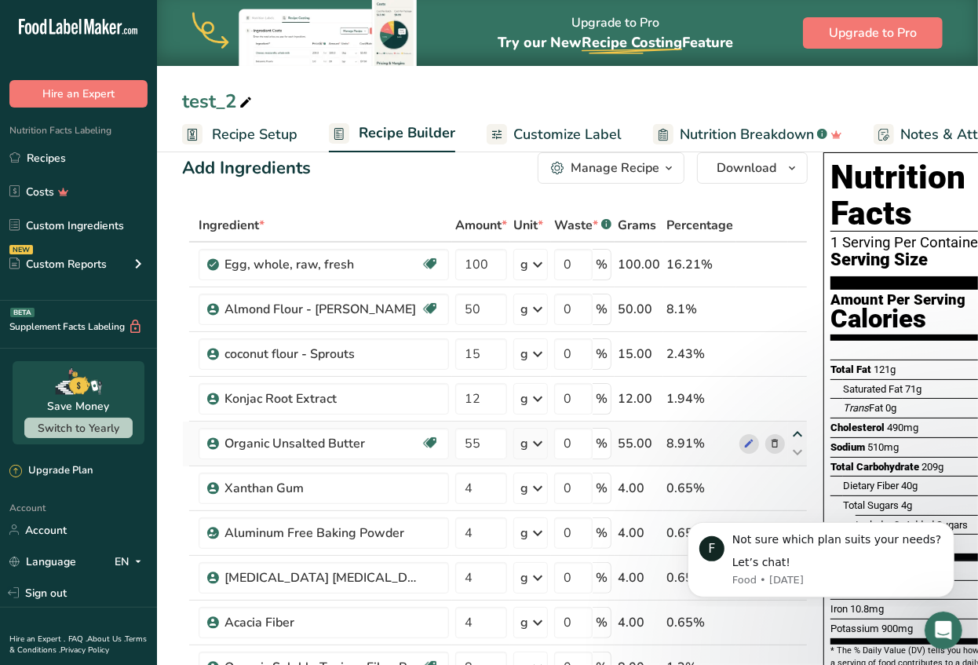
type input "12"
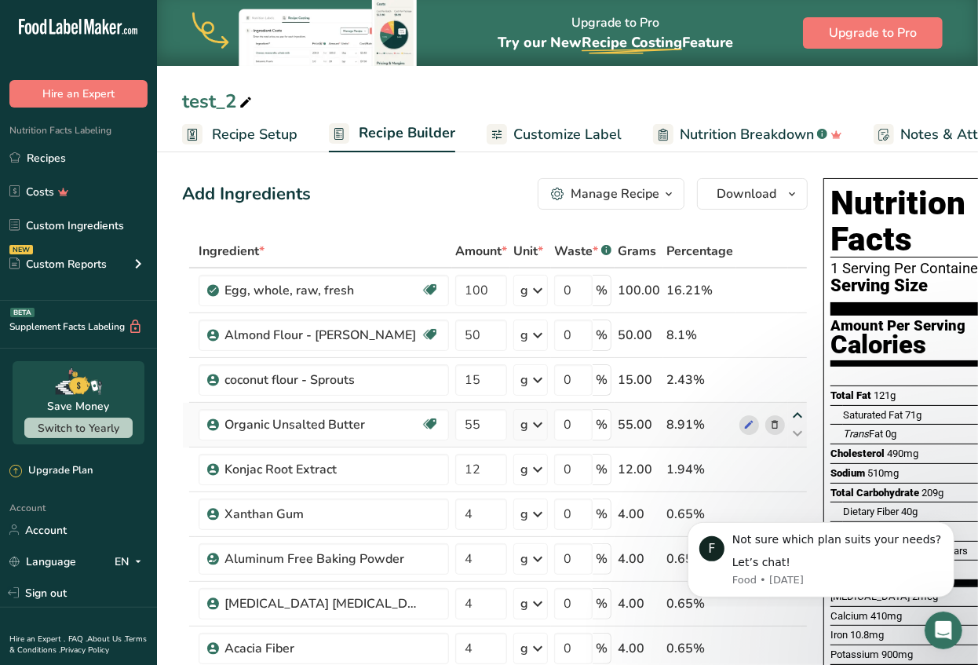
click at [794, 414] on icon at bounding box center [797, 416] width 19 height 12
type input "55"
type input "15"
click at [796, 369] on icon at bounding box center [797, 371] width 19 height 12
type input "55"
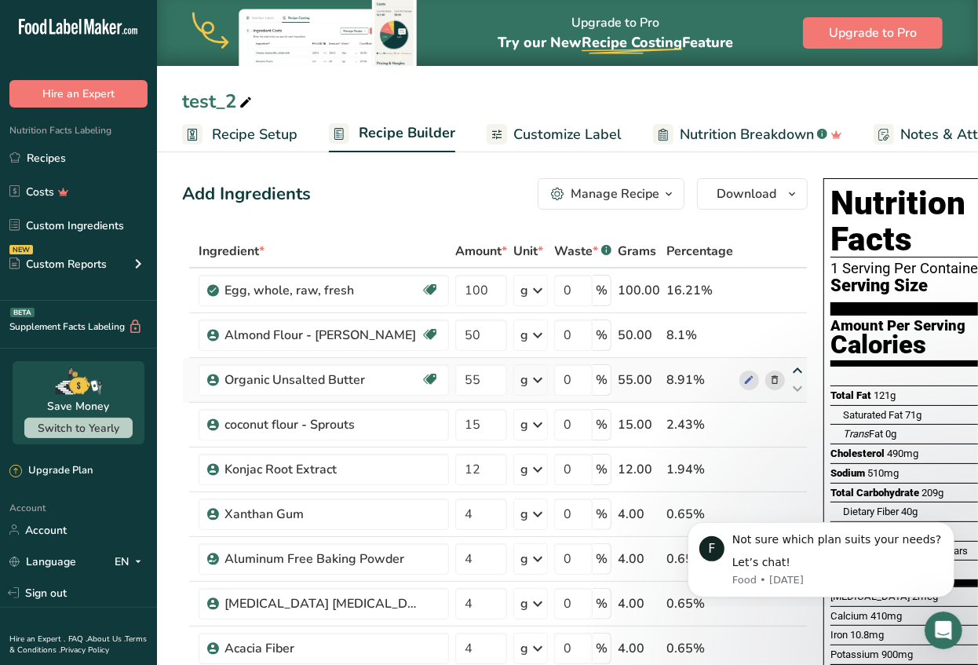
type input "50"
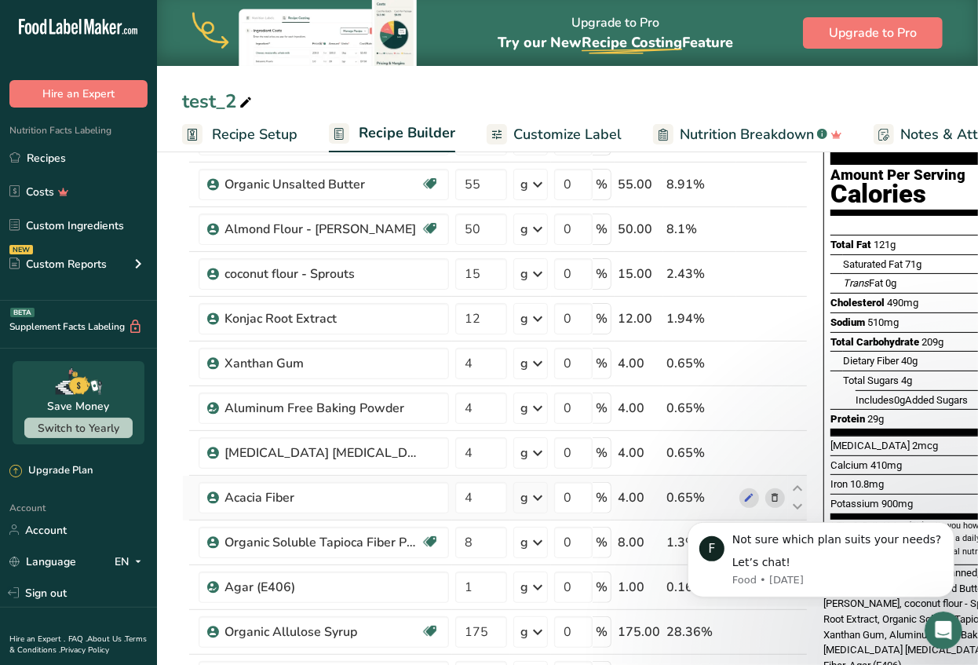
scroll to position [224, 0]
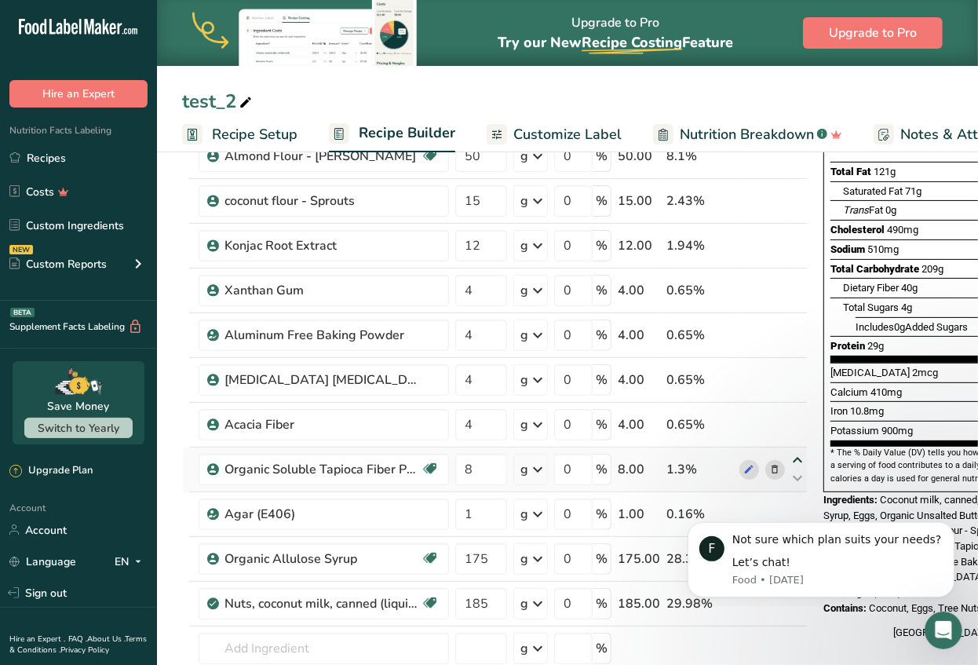
click at [794, 454] on icon at bounding box center [797, 460] width 19 height 12
type input "8"
type input "4"
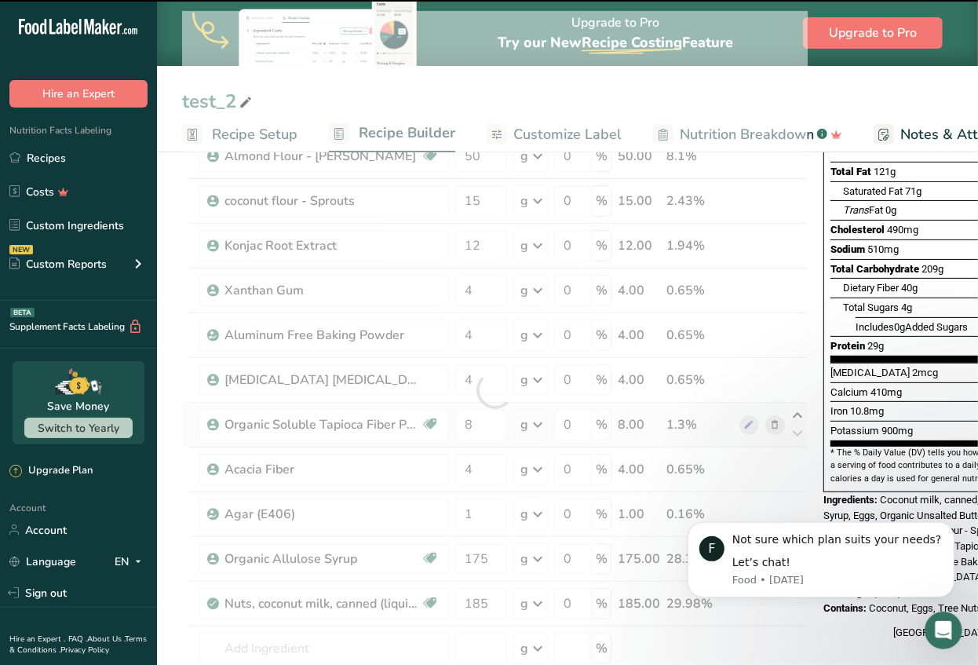
click at [798, 411] on div at bounding box center [495, 390] width 626 height 758
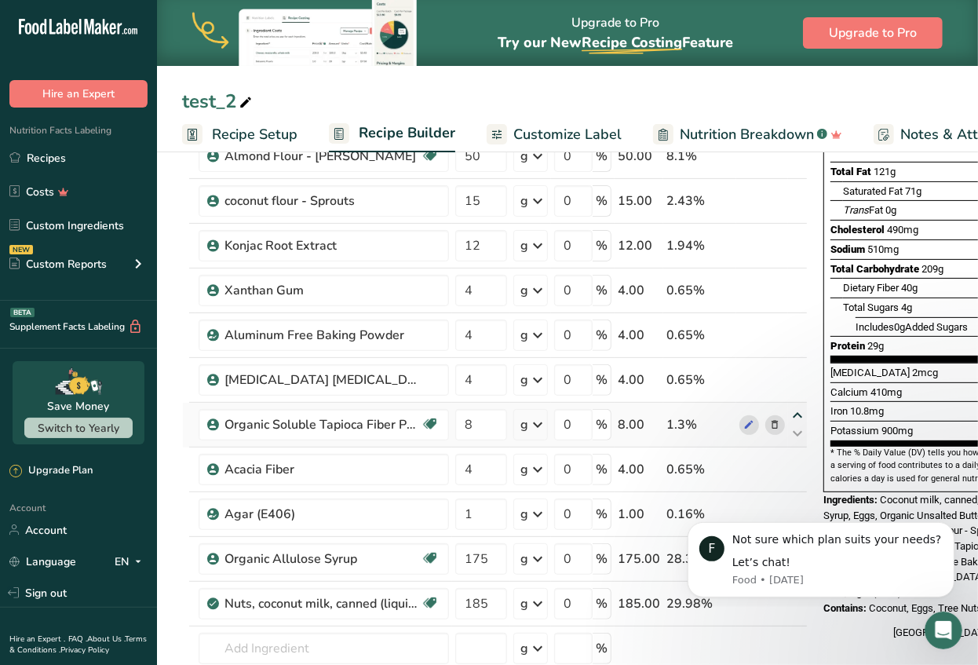
click at [788, 413] on icon at bounding box center [797, 416] width 19 height 12
type input "8"
type input "4"
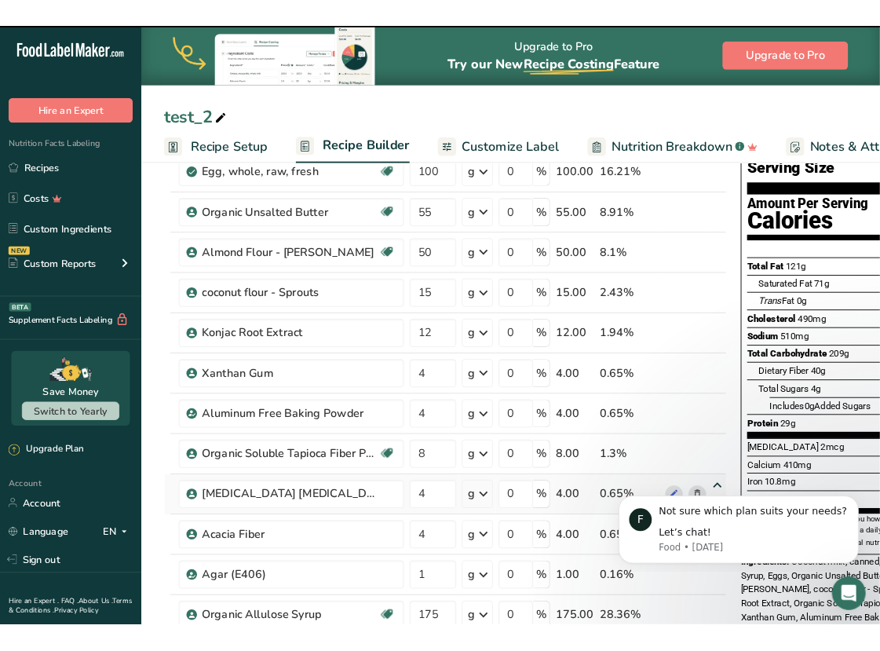
scroll to position [120, 0]
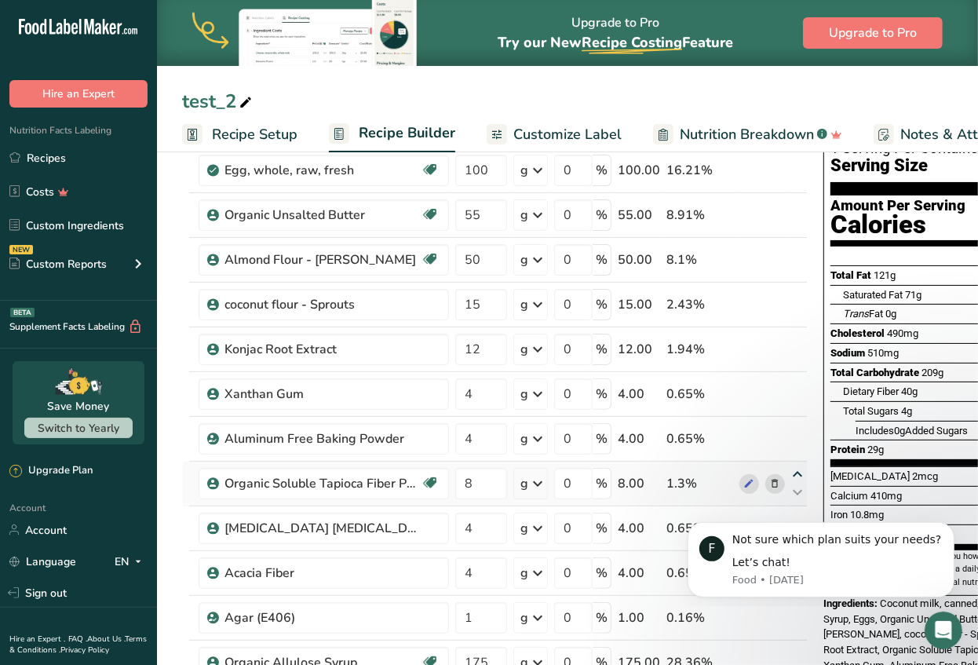
click at [795, 469] on icon at bounding box center [797, 475] width 19 height 12
type input "8"
type input "4"
click at [794, 425] on icon at bounding box center [797, 430] width 19 height 12
type input "8"
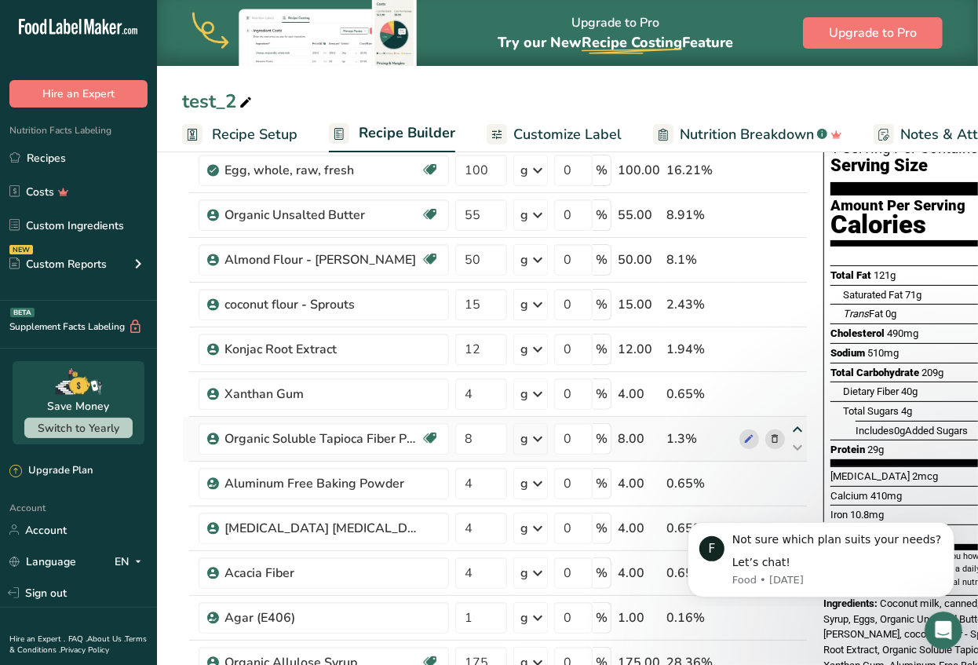
type input "4"
click at [797, 382] on icon at bounding box center [797, 385] width 19 height 12
type input "8"
type input "12"
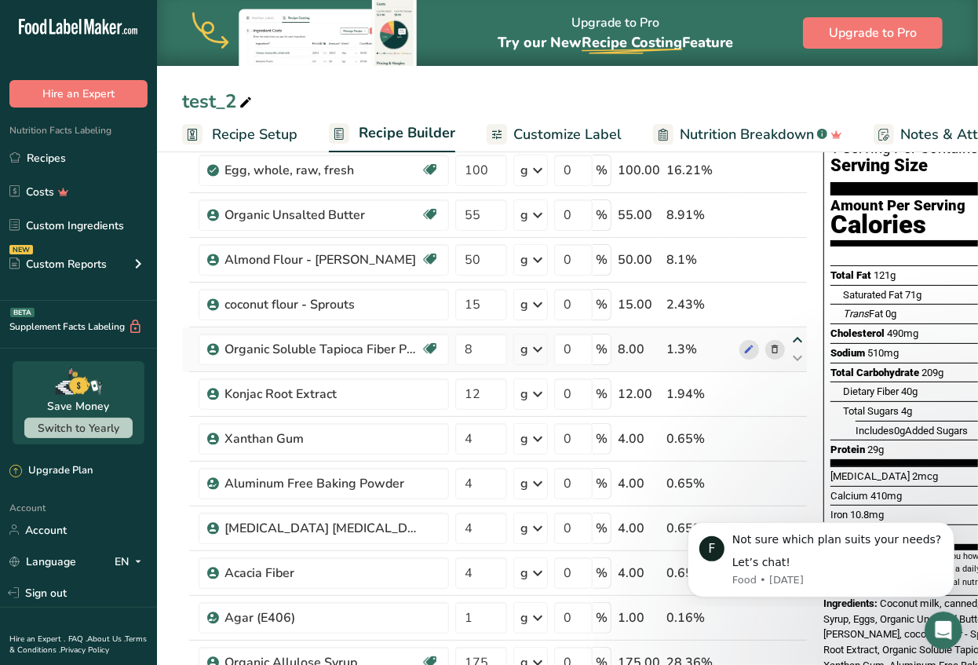
click at [794, 334] on icon at bounding box center [797, 340] width 19 height 12
type input "8"
type input "15"
click at [797, 265] on icon at bounding box center [797, 269] width 19 height 12
type input "8"
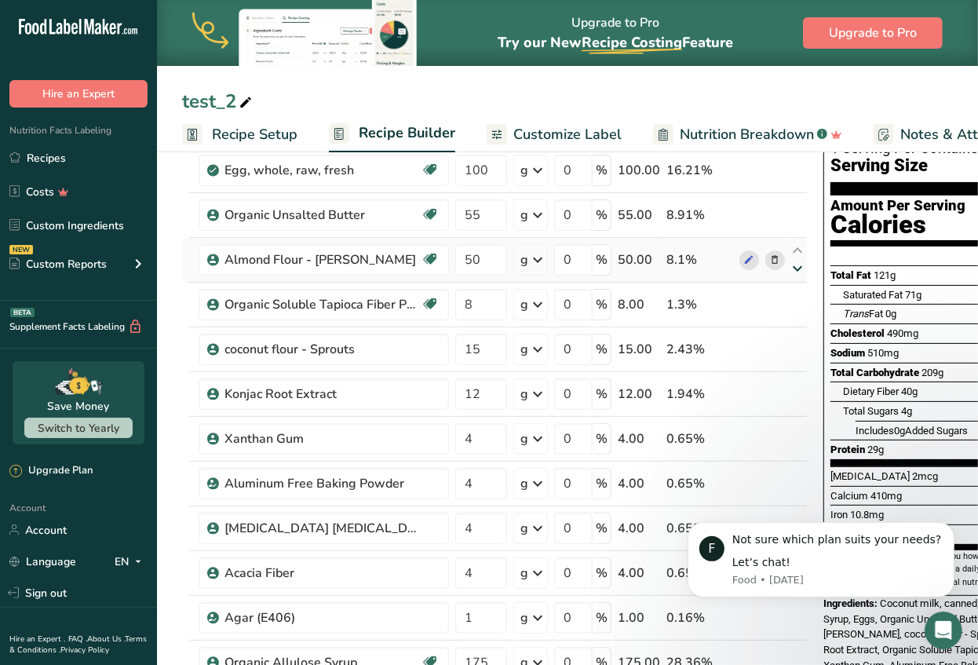
type input "50"
click at [790, 383] on icon at bounding box center [797, 385] width 19 height 12
type input "12"
type input "15"
click at [795, 311] on icon at bounding box center [797, 314] width 19 height 12
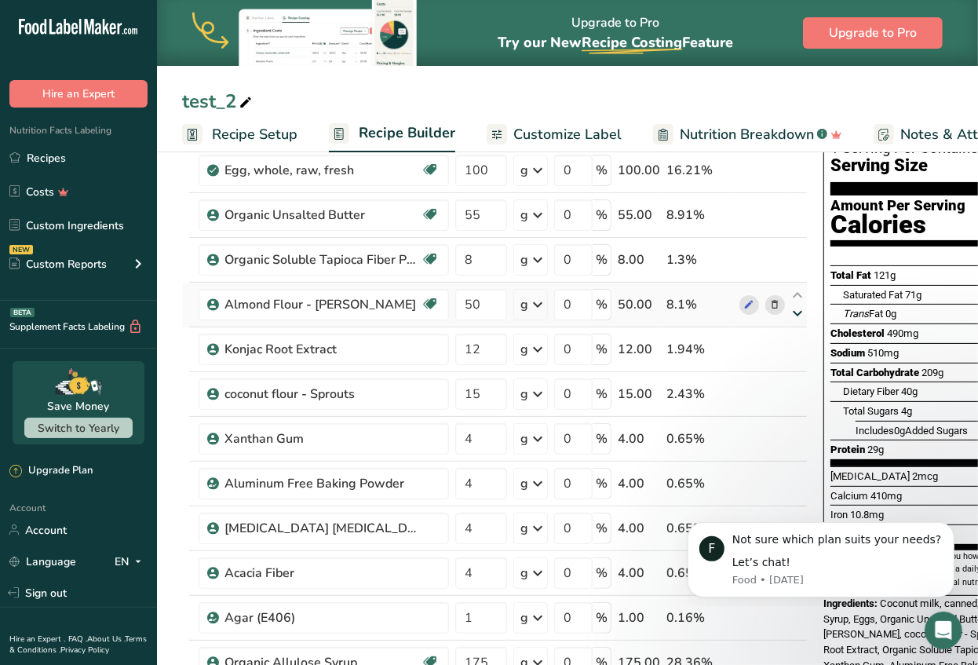
type input "12"
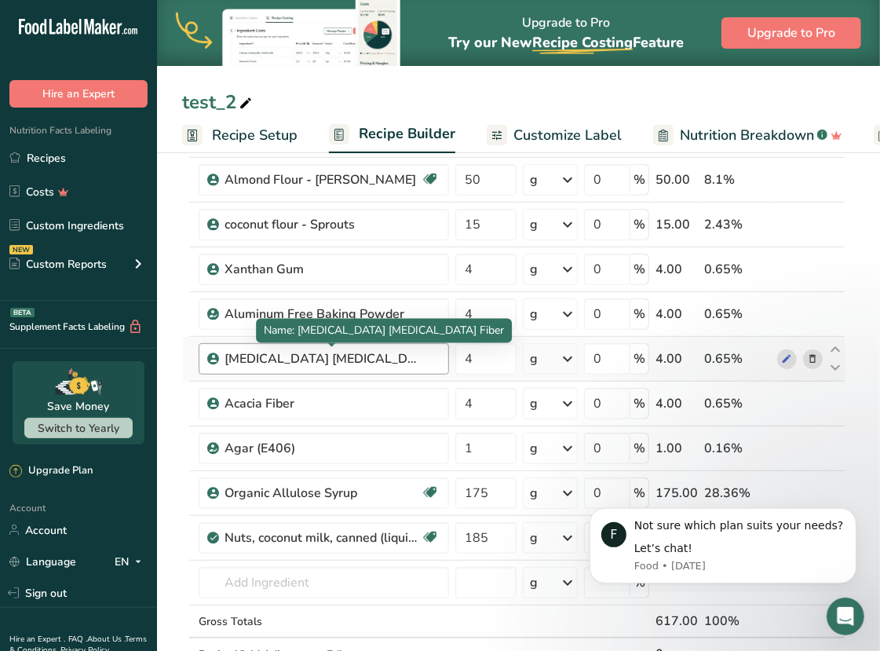
scroll to position [292, 0]
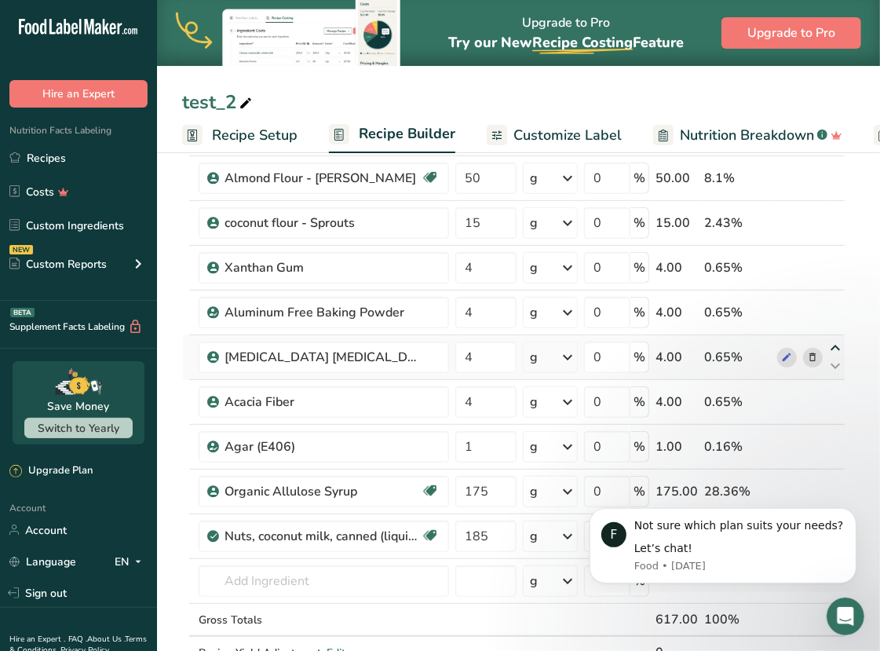
click at [837, 345] on icon at bounding box center [835, 348] width 19 height 12
click at [835, 271] on icon at bounding box center [835, 277] width 19 height 12
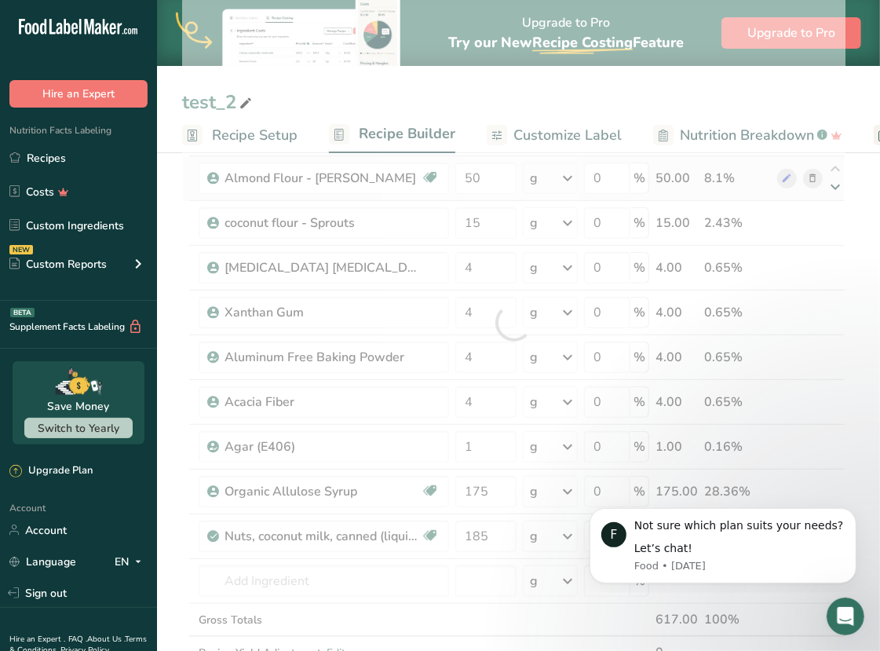
click at [833, 185] on div at bounding box center [513, 322] width 663 height 758
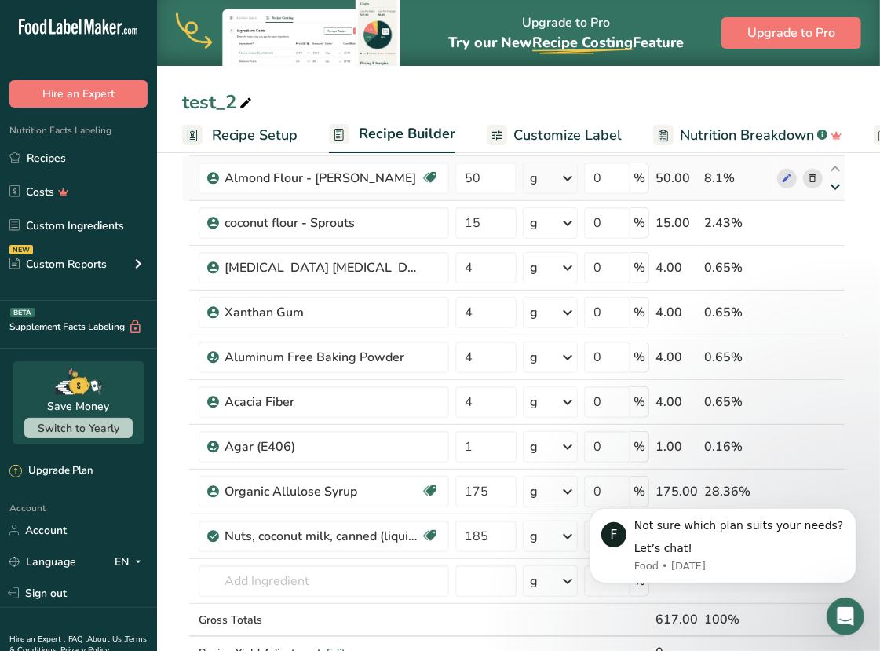
click at [833, 186] on icon at bounding box center [835, 187] width 19 height 12
type input "15"
click at [831, 256] on icon at bounding box center [835, 259] width 19 height 12
type input "4"
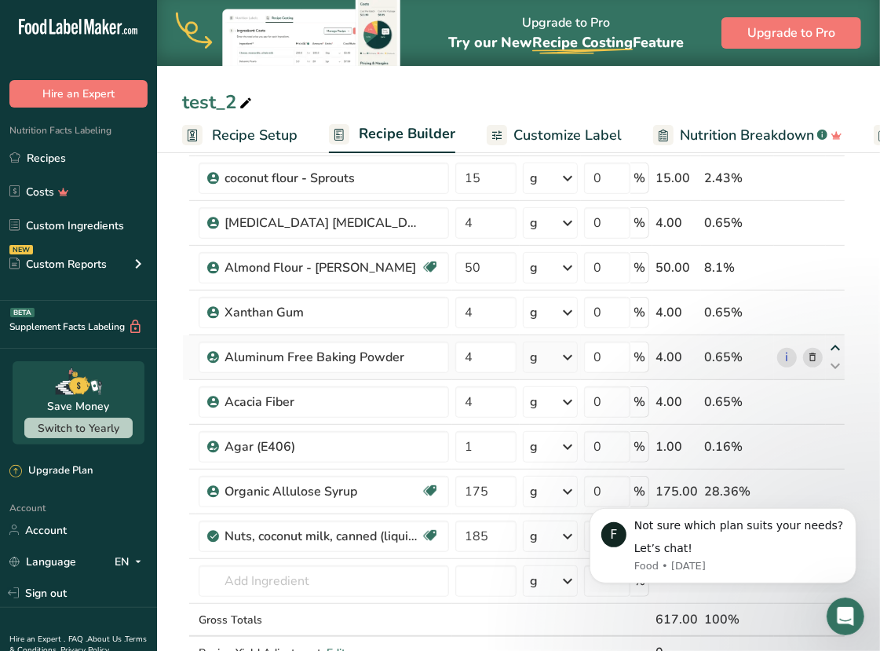
click at [834, 342] on icon at bounding box center [835, 348] width 19 height 12
click at [835, 303] on icon at bounding box center [835, 303] width 19 height 12
type input "4"
type input "50"
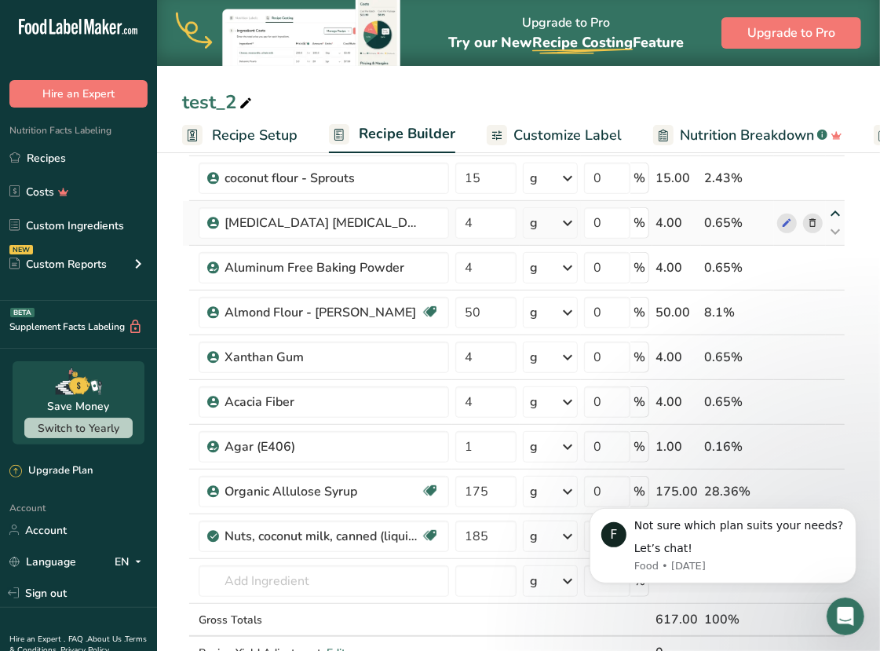
click at [839, 211] on icon at bounding box center [835, 214] width 19 height 12
type input "4"
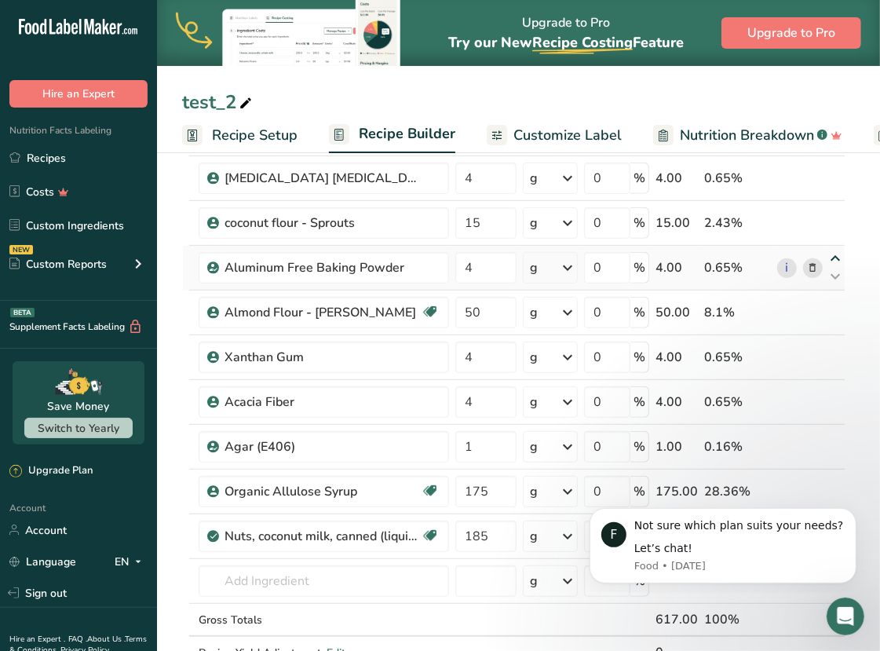
click at [834, 257] on icon at bounding box center [835, 259] width 19 height 12
type input "4"
click at [834, 277] on icon at bounding box center [835, 277] width 19 height 12
type input "50"
type input "15"
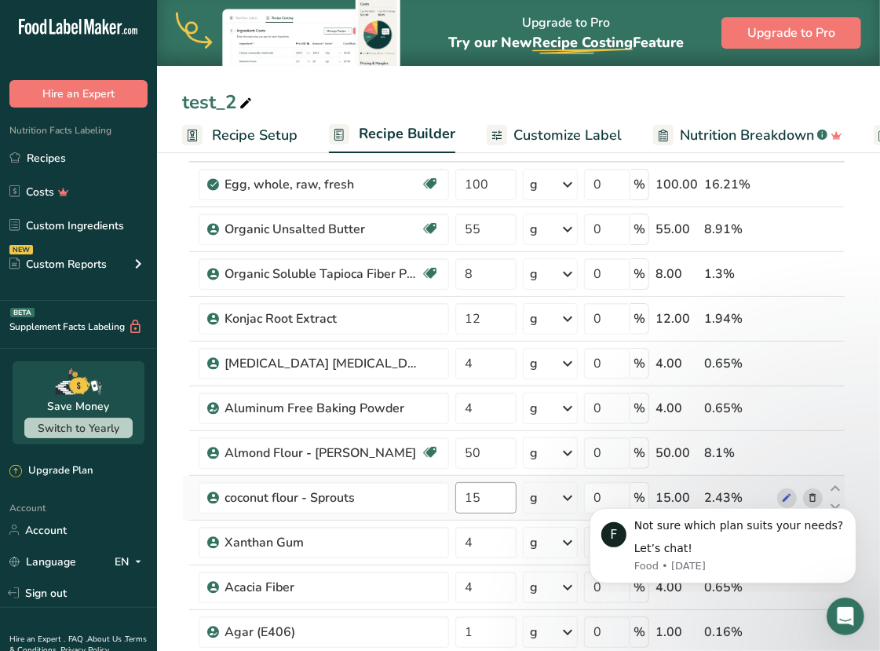
scroll to position [110, 0]
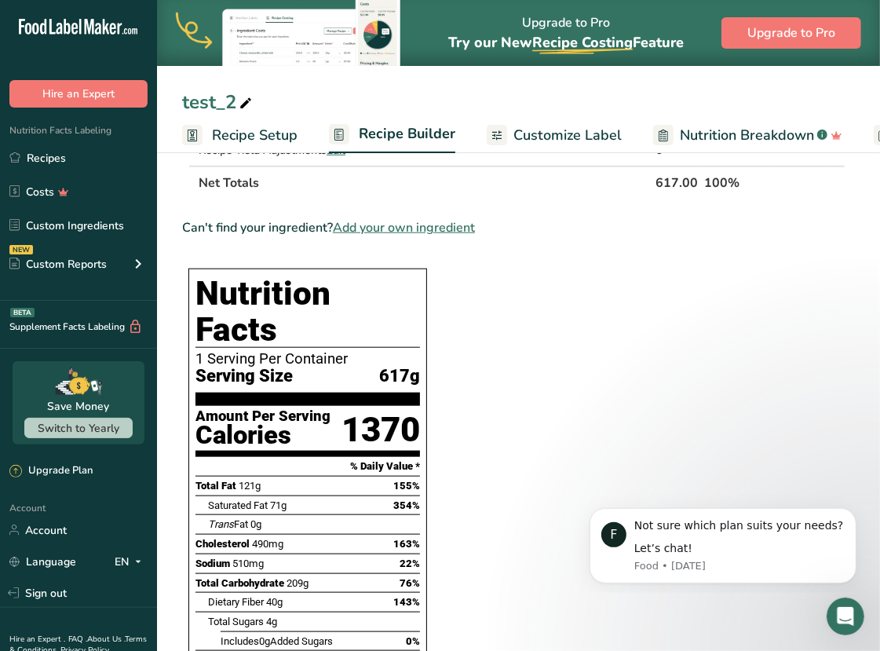
scroll to position [797, 0]
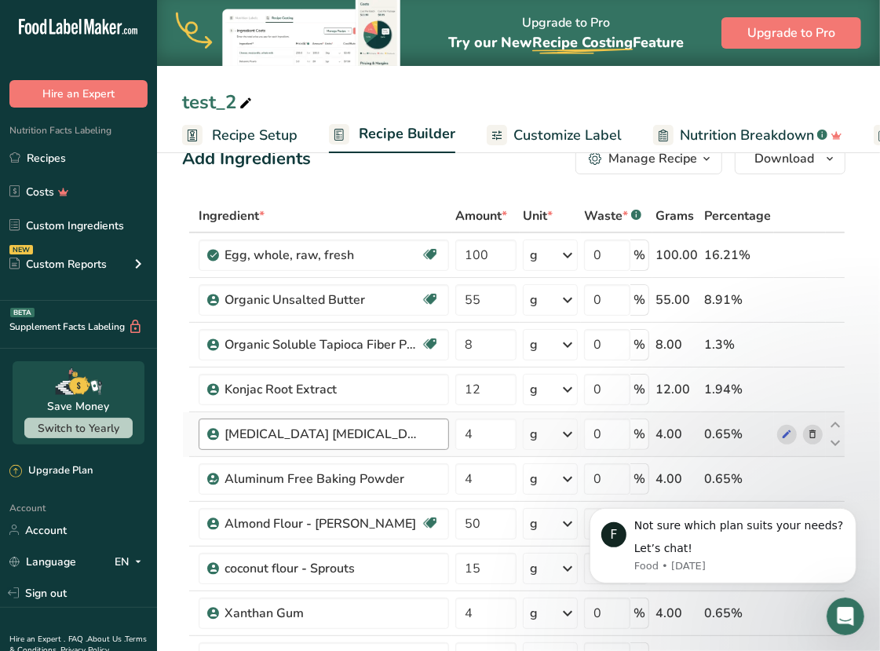
scroll to position [39, 0]
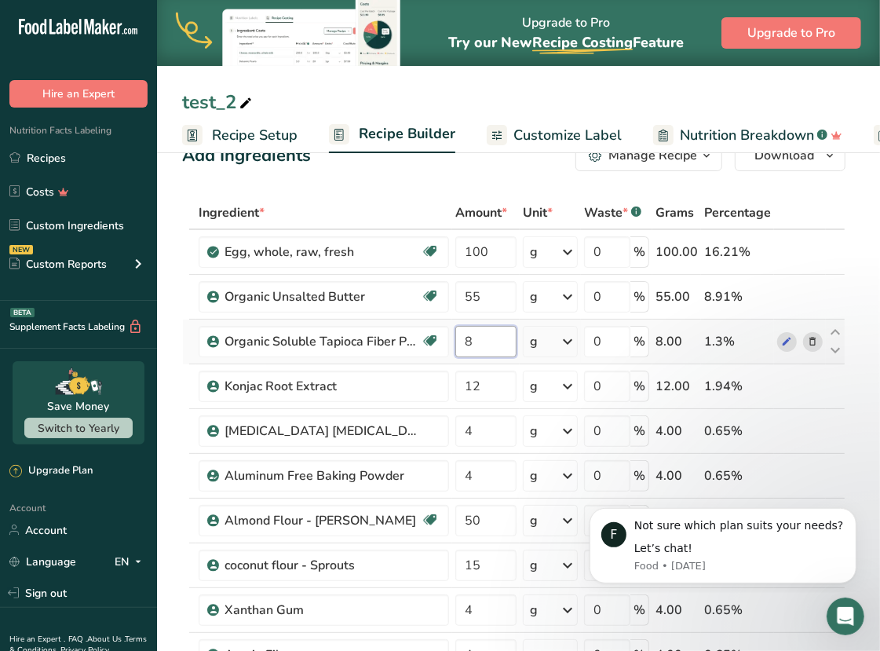
drag, startPoint x: 495, startPoint y: 341, endPoint x: 462, endPoint y: 340, distance: 33.8
click at [462, 340] on input "8" at bounding box center [485, 341] width 61 height 31
type input "34"
click at [498, 427] on input "4" at bounding box center [485, 430] width 61 height 31
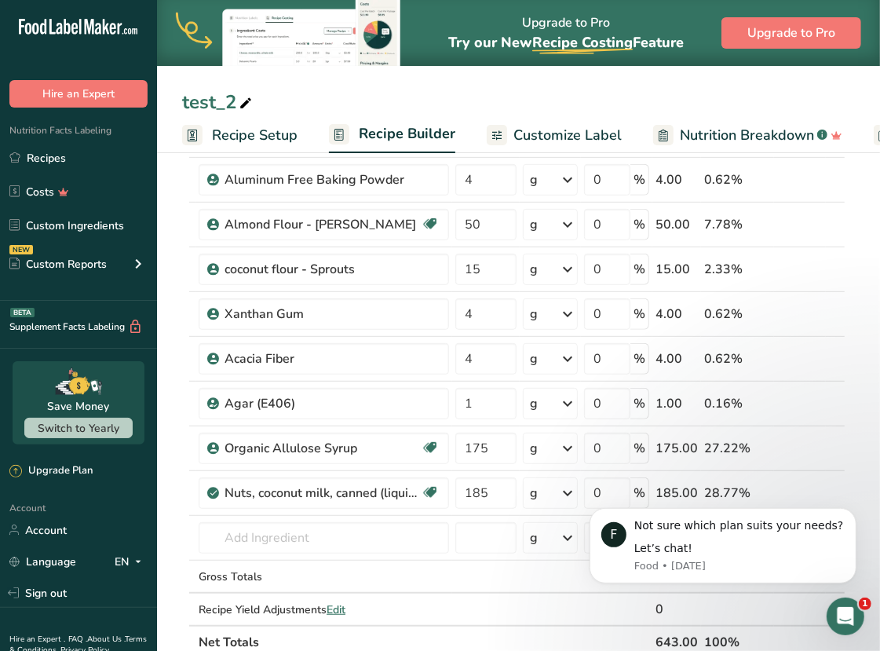
scroll to position [334, 0]
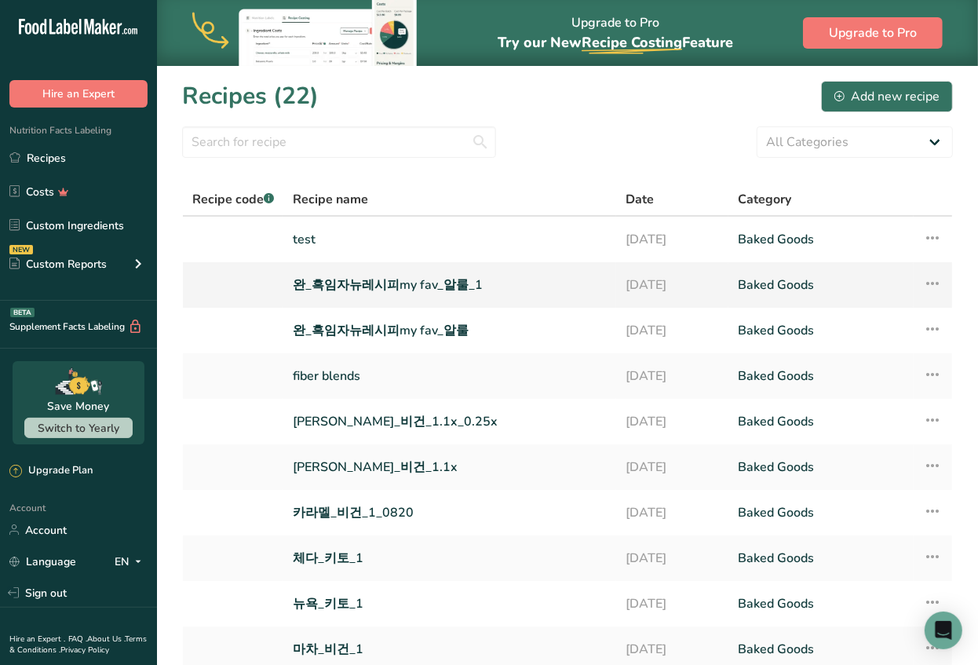
click at [338, 279] on link "완_흑임자뉴레시피my fav_알룰_1" at bounding box center [450, 284] width 314 height 33
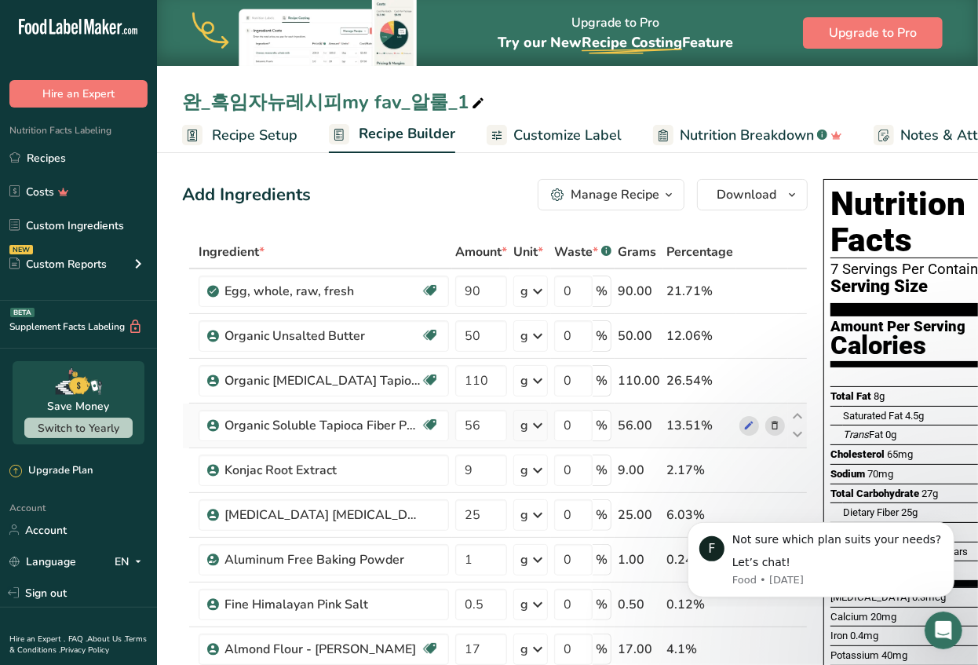
drag, startPoint x: 667, startPoint y: 383, endPoint x: 691, endPoint y: 419, distance: 43.1
click at [693, 419] on tbody "Egg, whole, raw, fresh Gluten free Vegetarian Soy free 90 g Portions 1 large 1 …" at bounding box center [495, 636] width 624 height 735
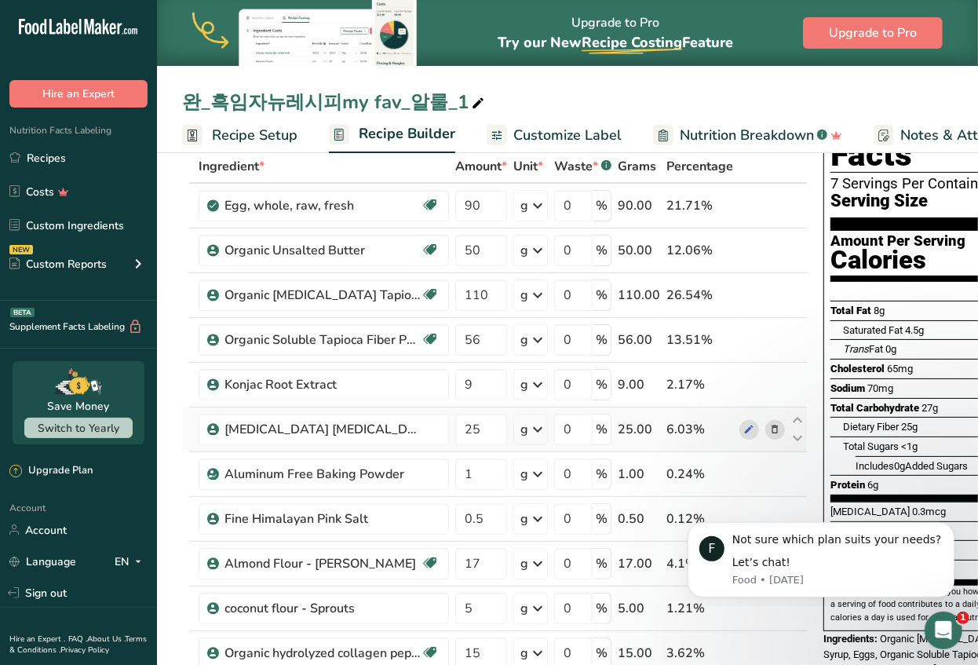
scroll to position [82, 0]
